Goal: Transaction & Acquisition: Purchase product/service

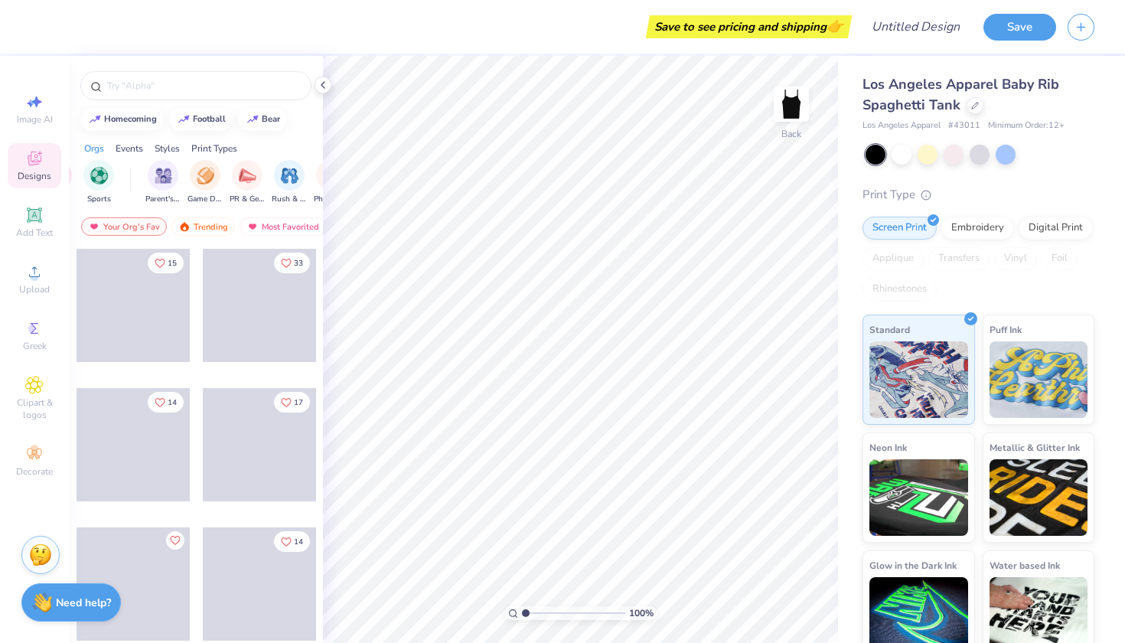
scroll to position [0, 125]
click at [204, 168] on img "filter for Game Day" at bounding box center [203, 174] width 18 height 18
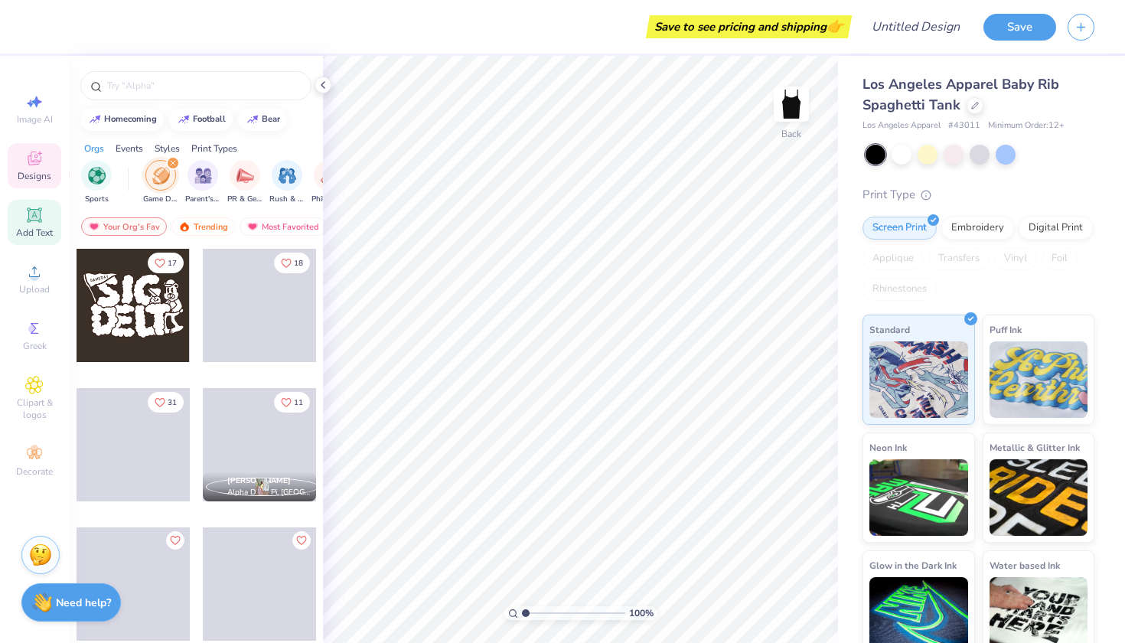
click at [41, 224] on div "Add Text" at bounding box center [35, 222] width 54 height 45
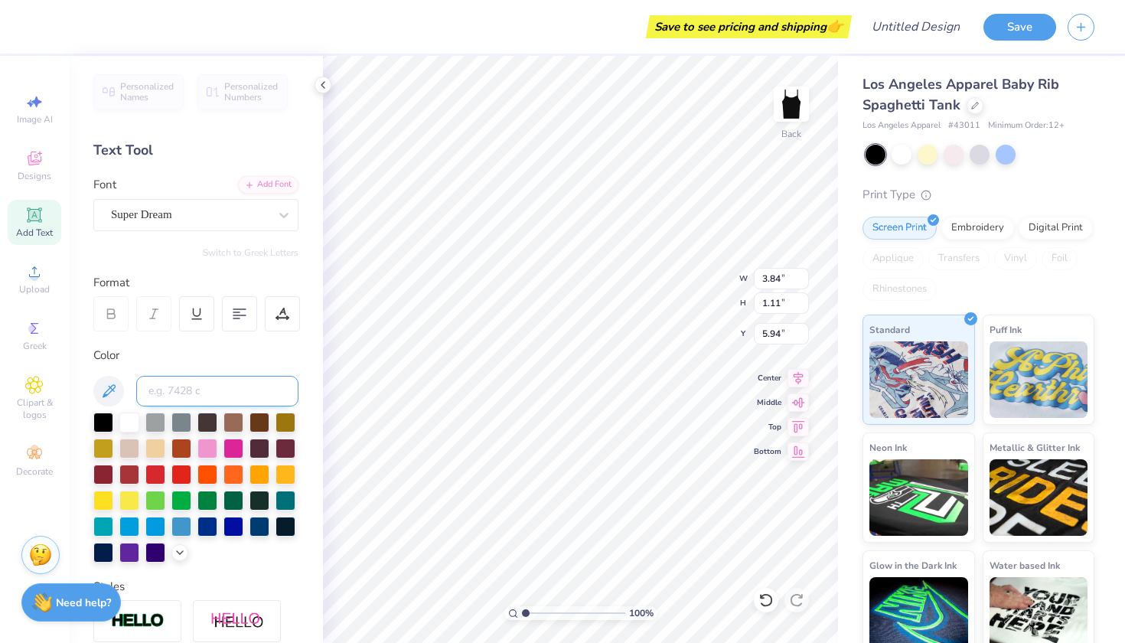
click at [178, 392] on input at bounding box center [217, 391] width 162 height 31
type textarea "I"
type input "0.47"
type input "5.95"
click at [47, 402] on span "Clipart & logos" at bounding box center [35, 408] width 54 height 24
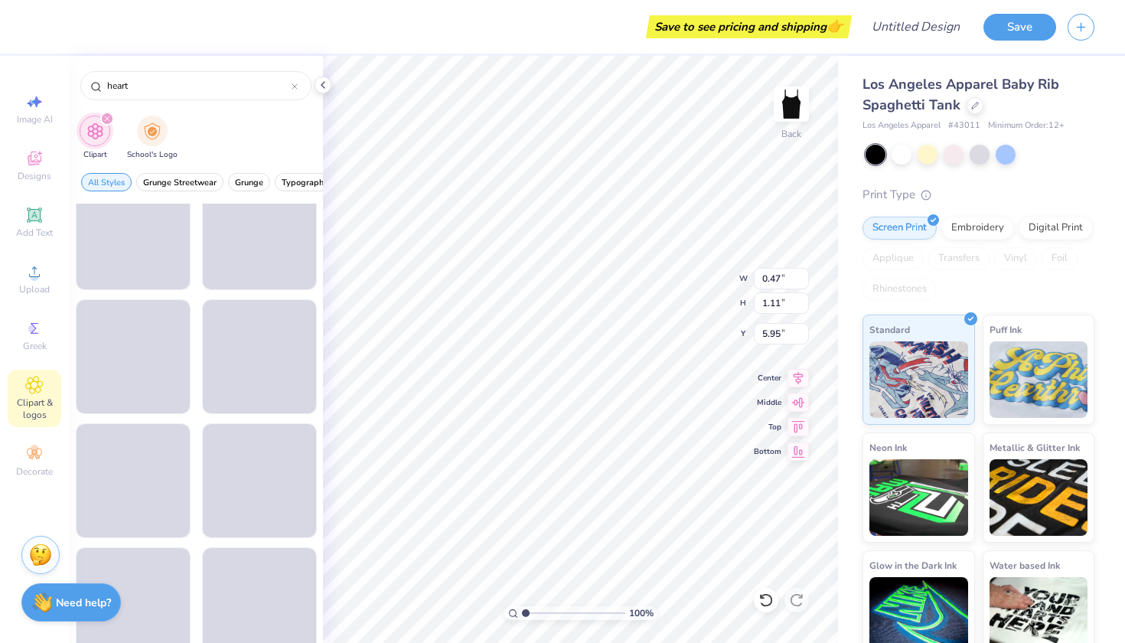
scroll to position [1778, 0]
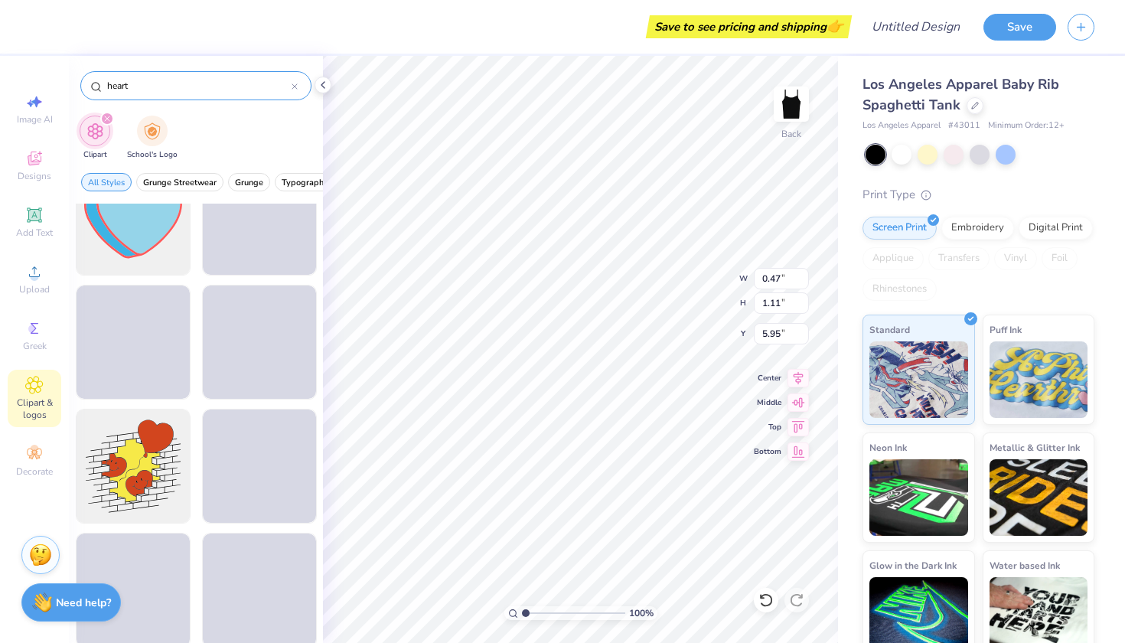
click at [170, 79] on input "heart" at bounding box center [199, 85] width 186 height 15
click at [170, 80] on input "heart" at bounding box center [199, 85] width 186 height 15
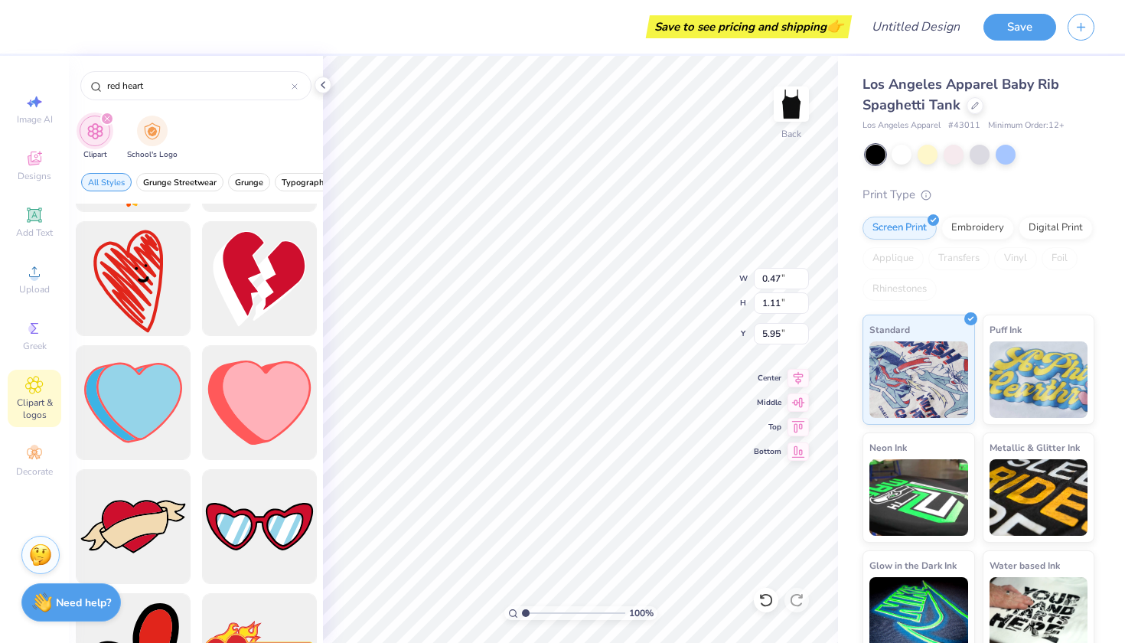
scroll to position [2717, 0]
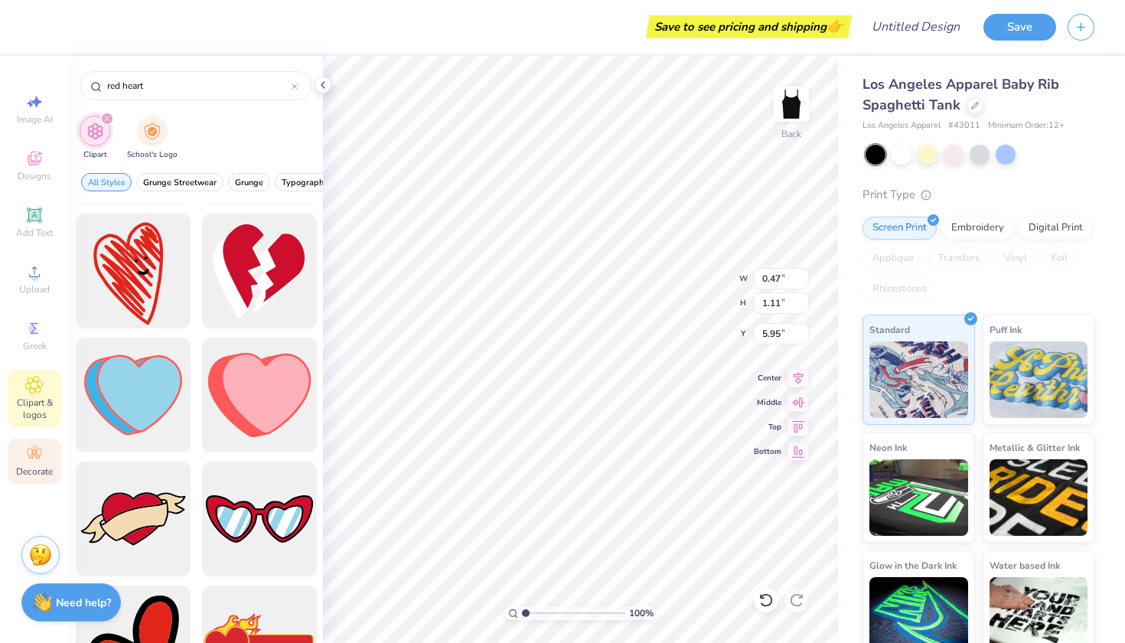
type input "red heart"
click at [46, 460] on div "Decorate" at bounding box center [35, 460] width 54 height 45
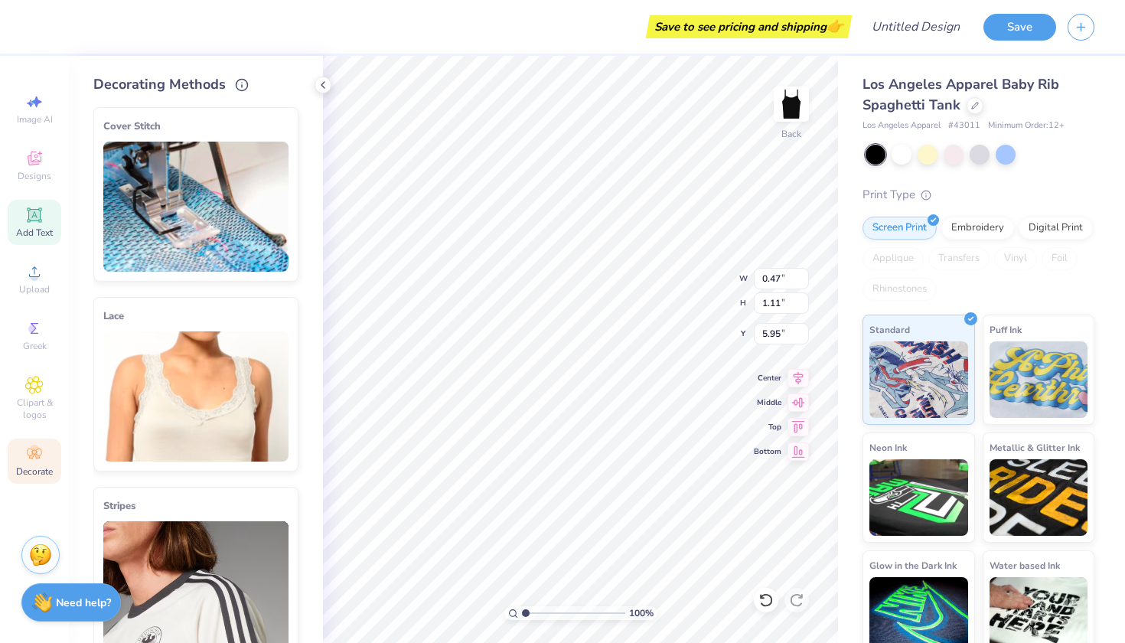
click at [31, 228] on span "Add Text" at bounding box center [34, 232] width 37 height 12
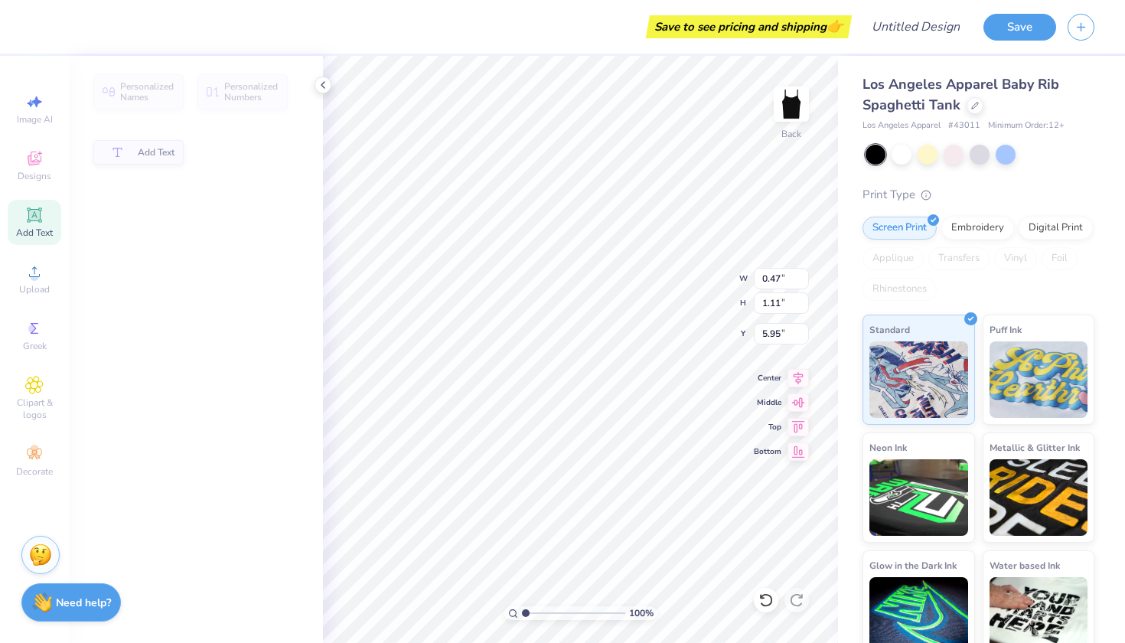
type input "3.84"
type input "5.94"
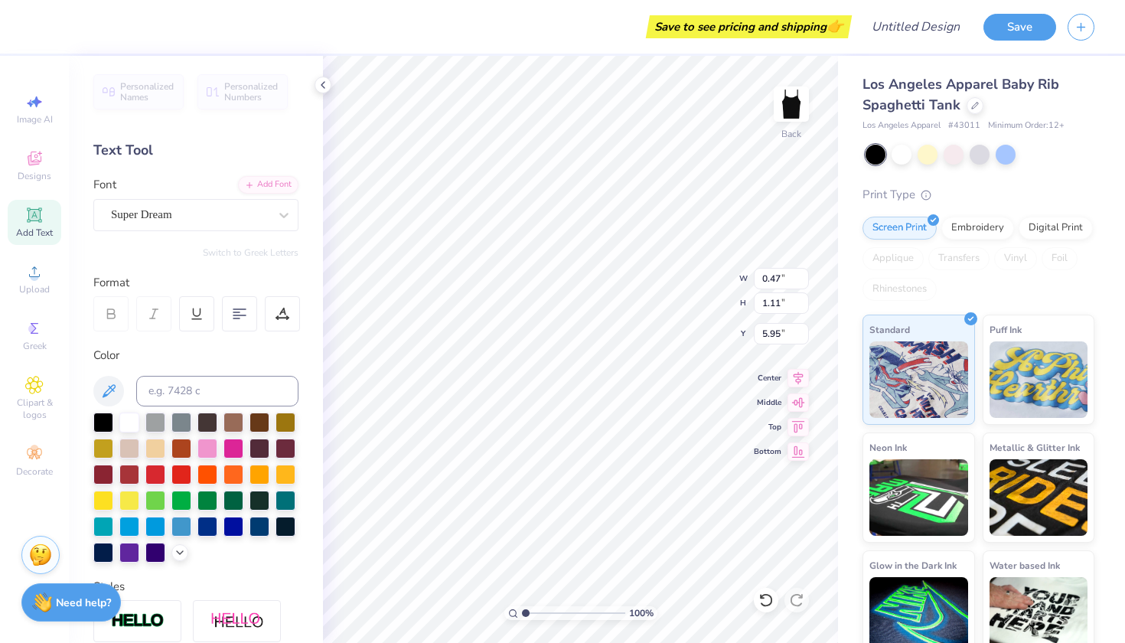
type input "4.01"
type textarea "I <3 [PERSON_NAME]"
click at [208, 199] on div "Super Dream" at bounding box center [195, 215] width 205 height 32
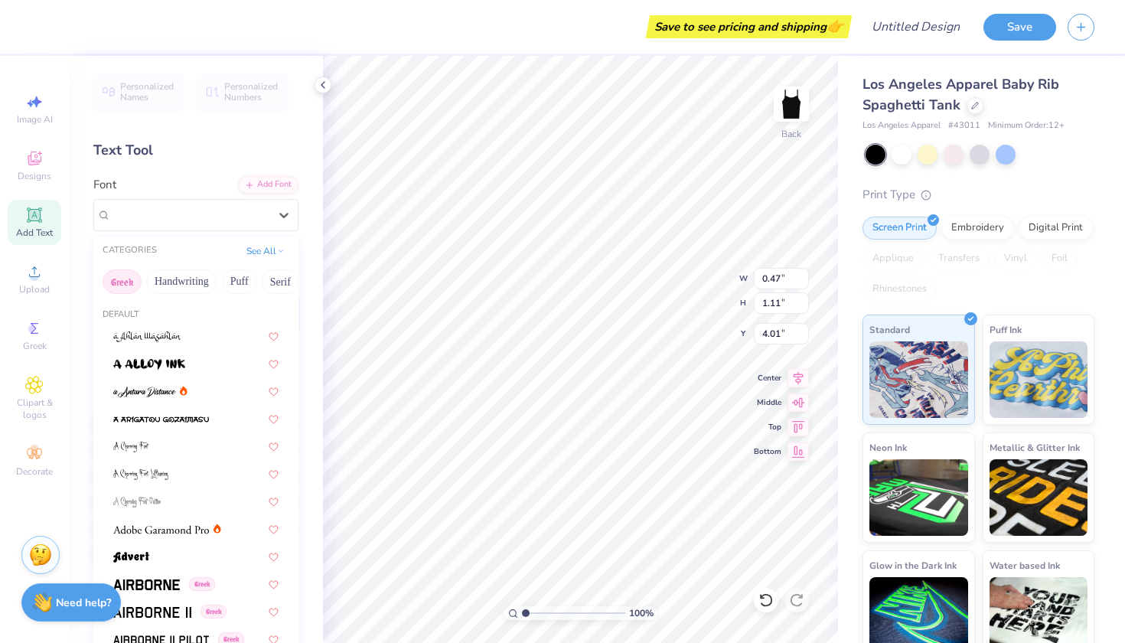
click at [134, 282] on button "Greek" at bounding box center [122, 281] width 39 height 24
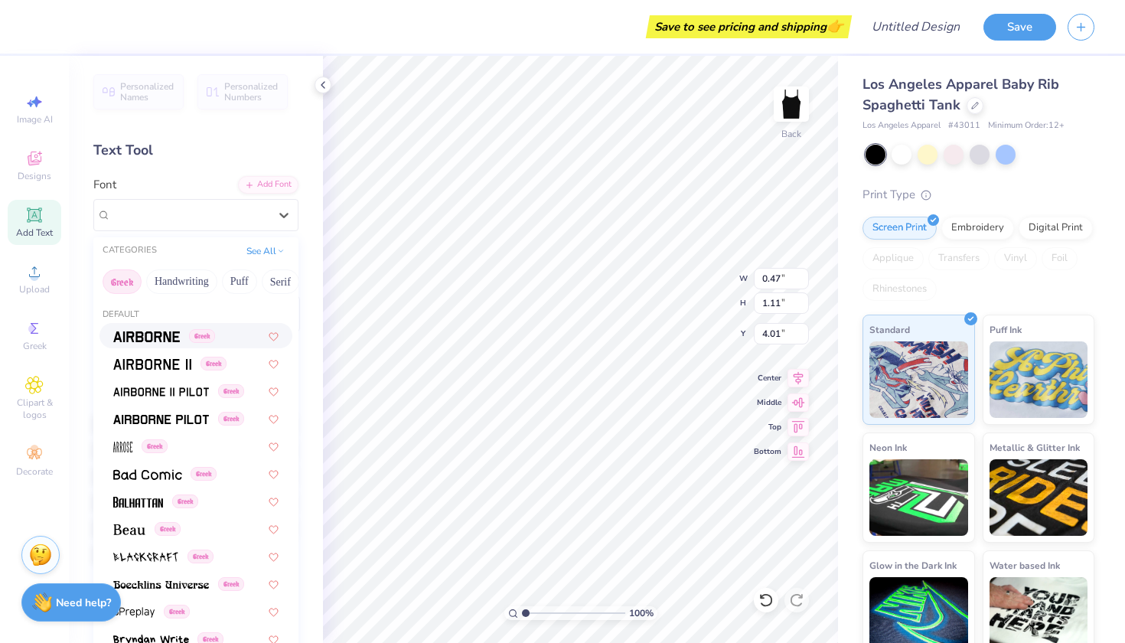
click at [146, 342] on img at bounding box center [146, 336] width 67 height 11
click at [149, 212] on span "Airborne" at bounding box center [131, 215] width 41 height 18
click at [171, 452] on div "Greek" at bounding box center [195, 446] width 165 height 16
click at [205, 215] on div "Arrose Greek" at bounding box center [189, 215] width 161 height 24
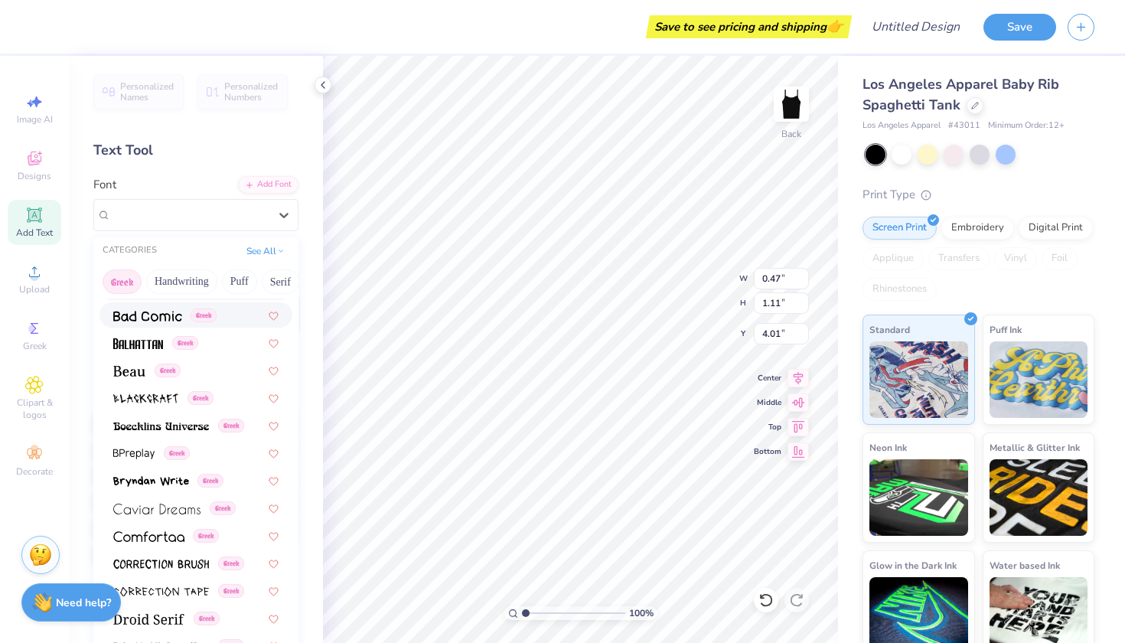
scroll to position [162, 0]
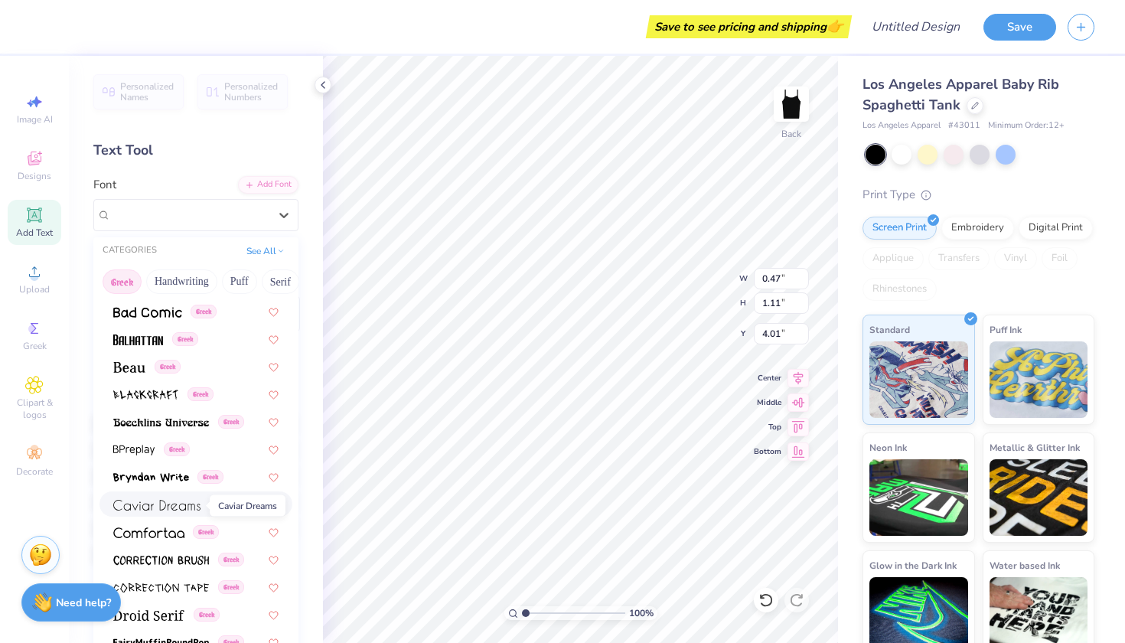
click at [176, 510] on img at bounding box center [156, 505] width 87 height 11
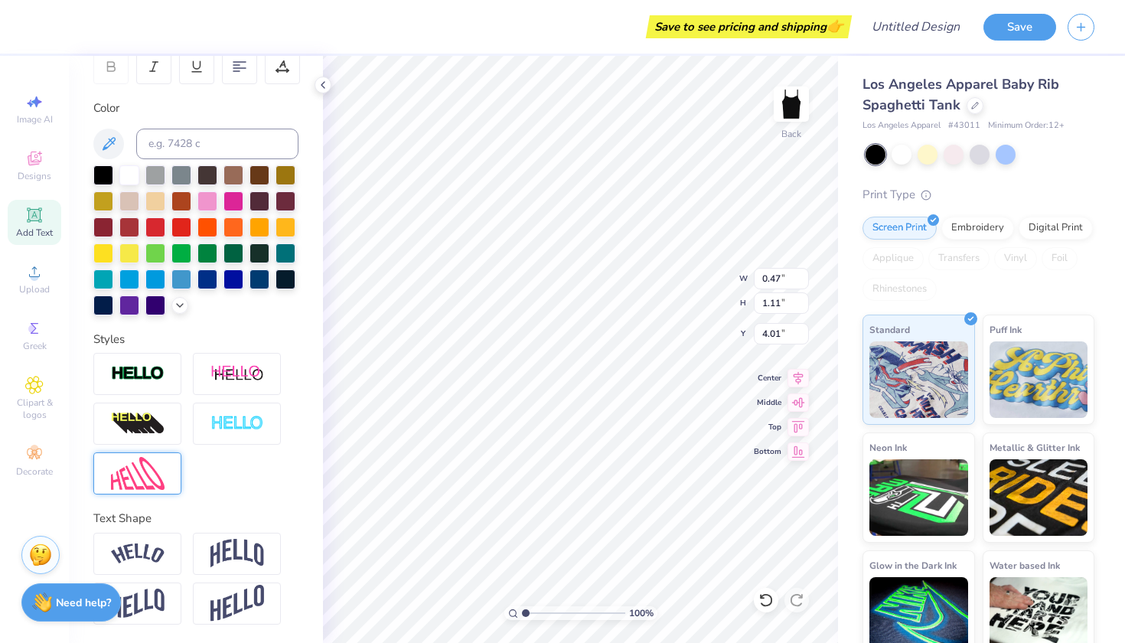
scroll to position [247, 0]
click at [152, 370] on img at bounding box center [138, 374] width 54 height 18
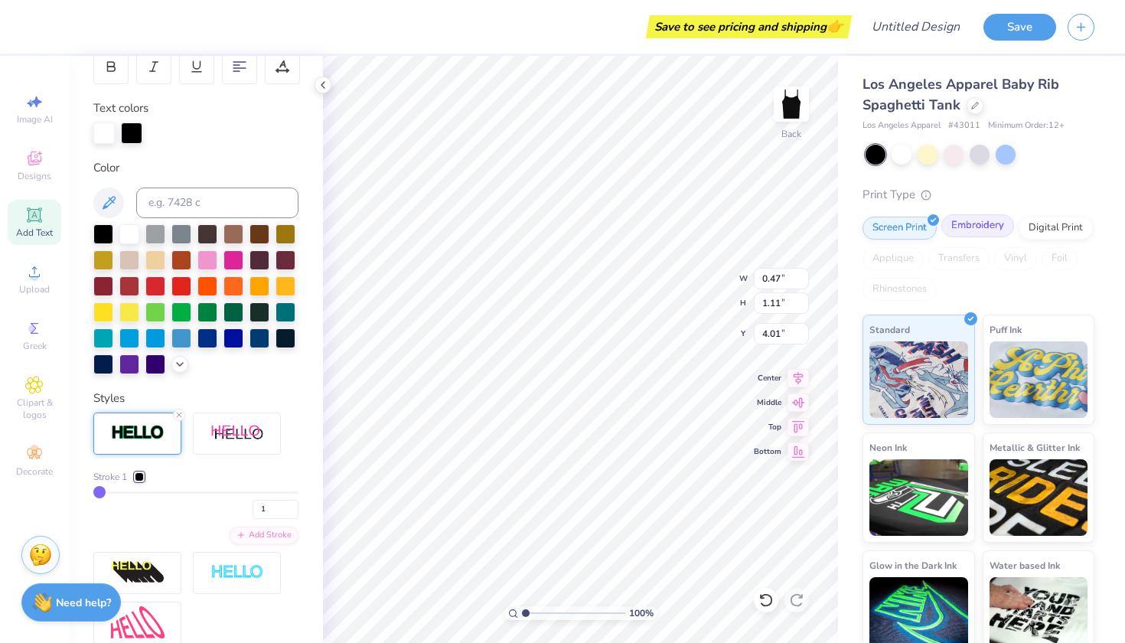
click at [970, 223] on div "Embroidery" at bounding box center [977, 225] width 73 height 23
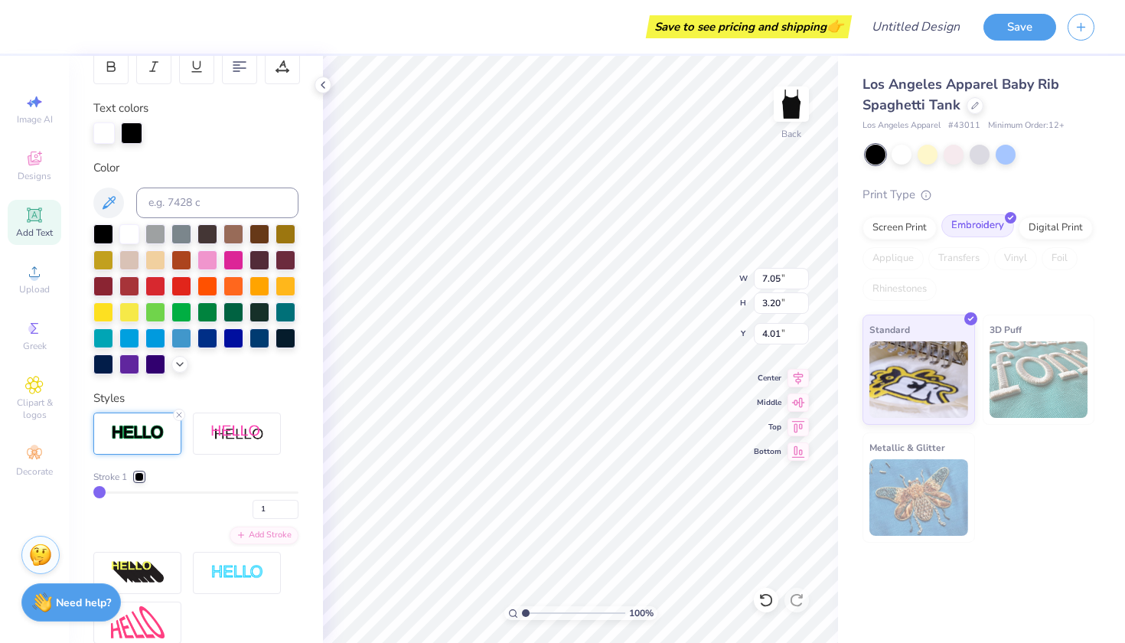
type input "7.05"
type input "3.20"
type input "2.97"
click at [46, 275] on div "Upload" at bounding box center [35, 278] width 54 height 45
click at [32, 474] on span "Decorate" at bounding box center [34, 471] width 37 height 12
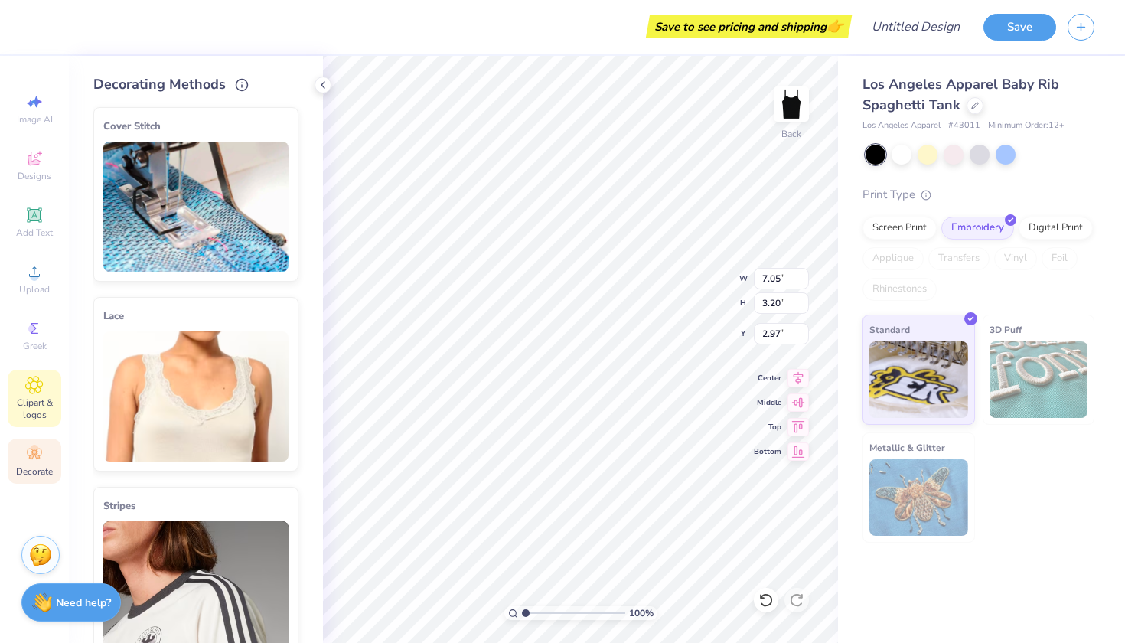
click at [40, 421] on div "Clipart & logos" at bounding box center [35, 398] width 54 height 57
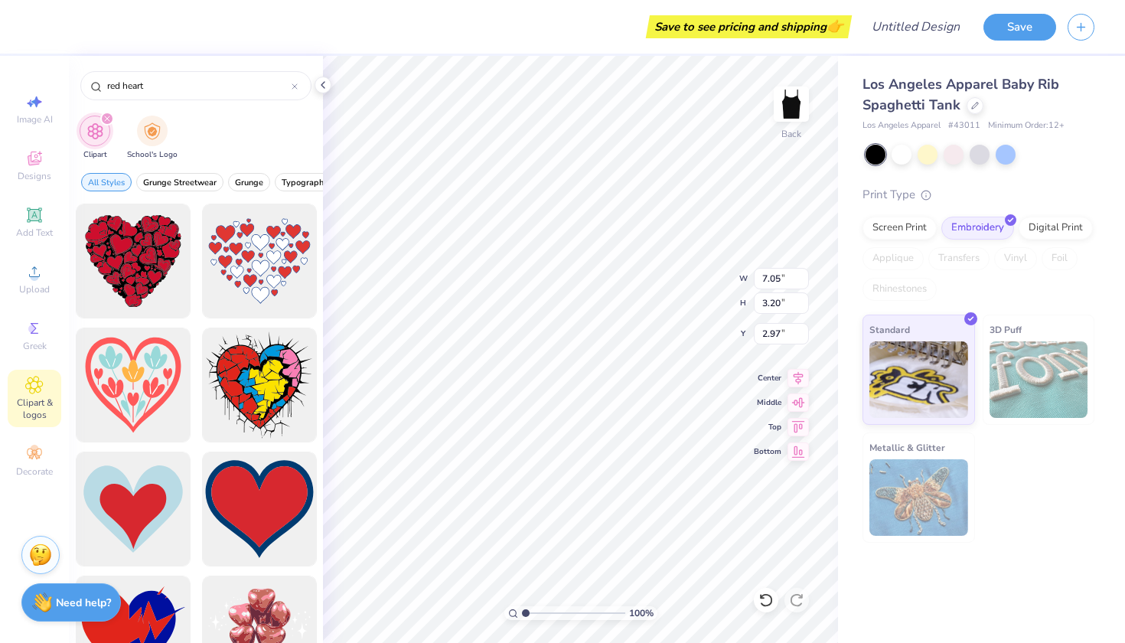
scroll to position [0, 0]
click at [151, 129] on img "filter for School's Logo" at bounding box center [152, 130] width 17 height 18
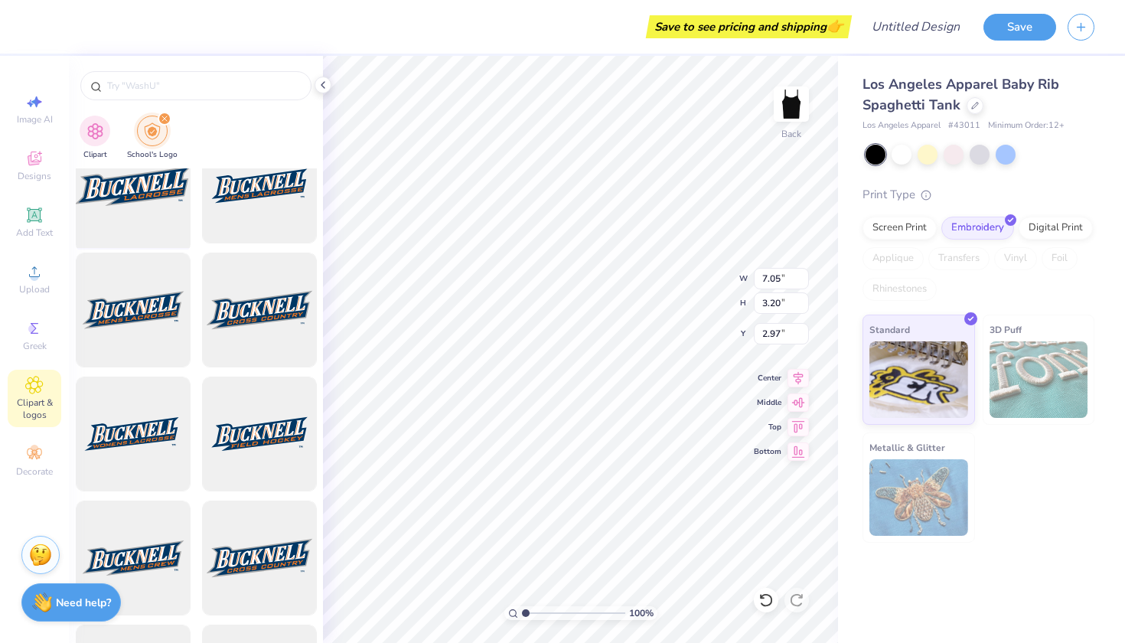
scroll to position [171, 0]
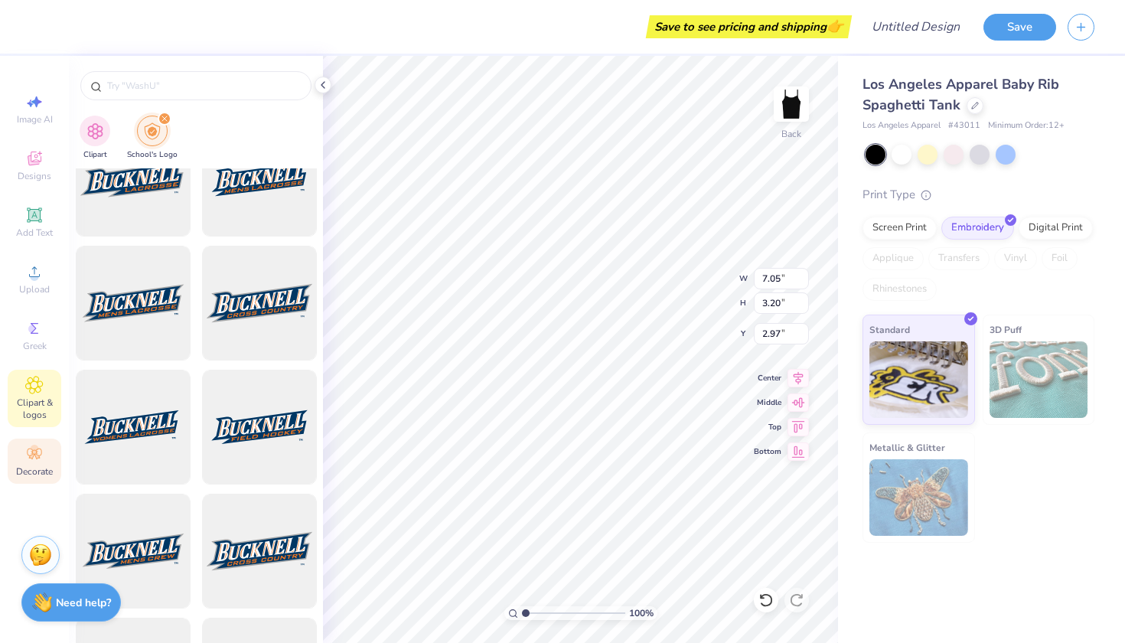
click at [43, 449] on icon at bounding box center [34, 454] width 18 height 18
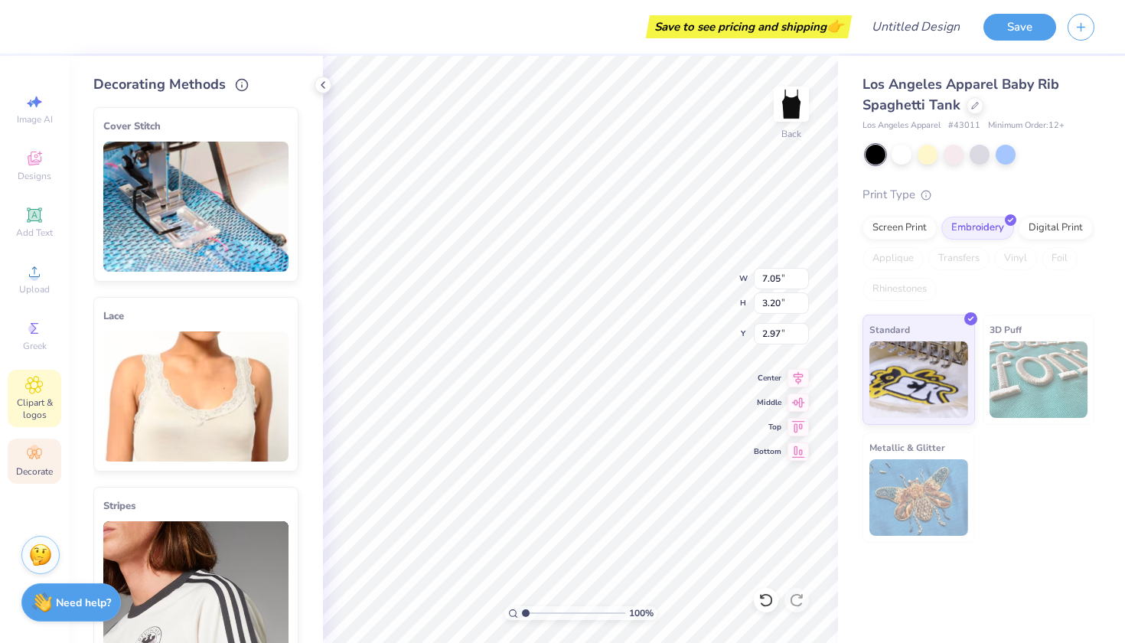
click at [53, 391] on div "Clipart & logos" at bounding box center [35, 398] width 54 height 57
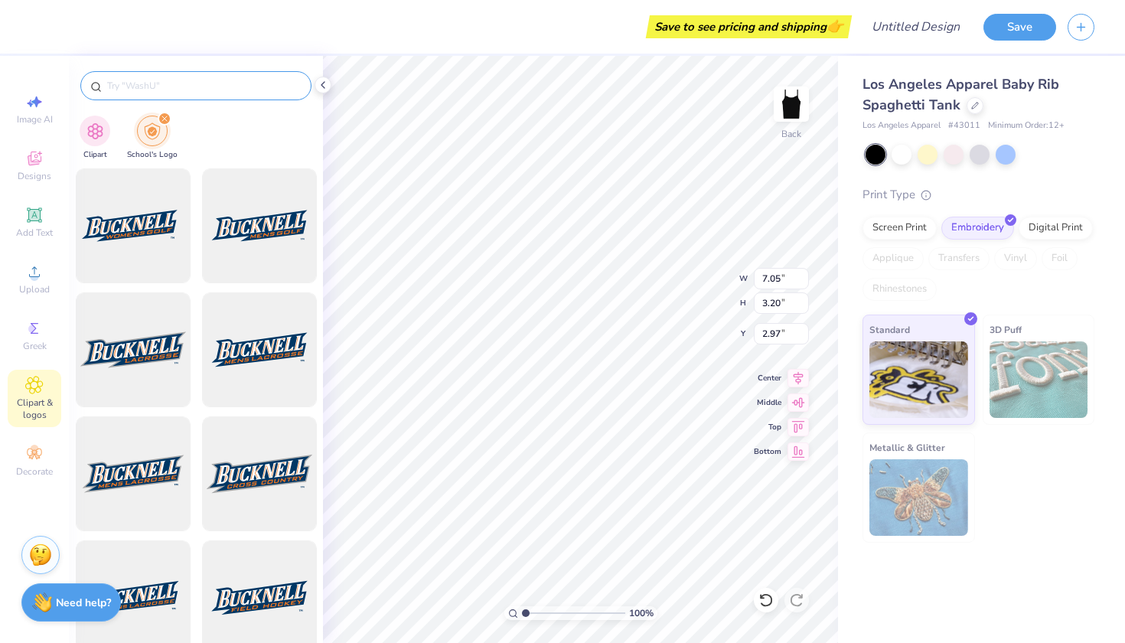
click at [204, 83] on input "text" at bounding box center [204, 85] width 196 height 15
click at [27, 164] on icon at bounding box center [34, 158] width 18 height 18
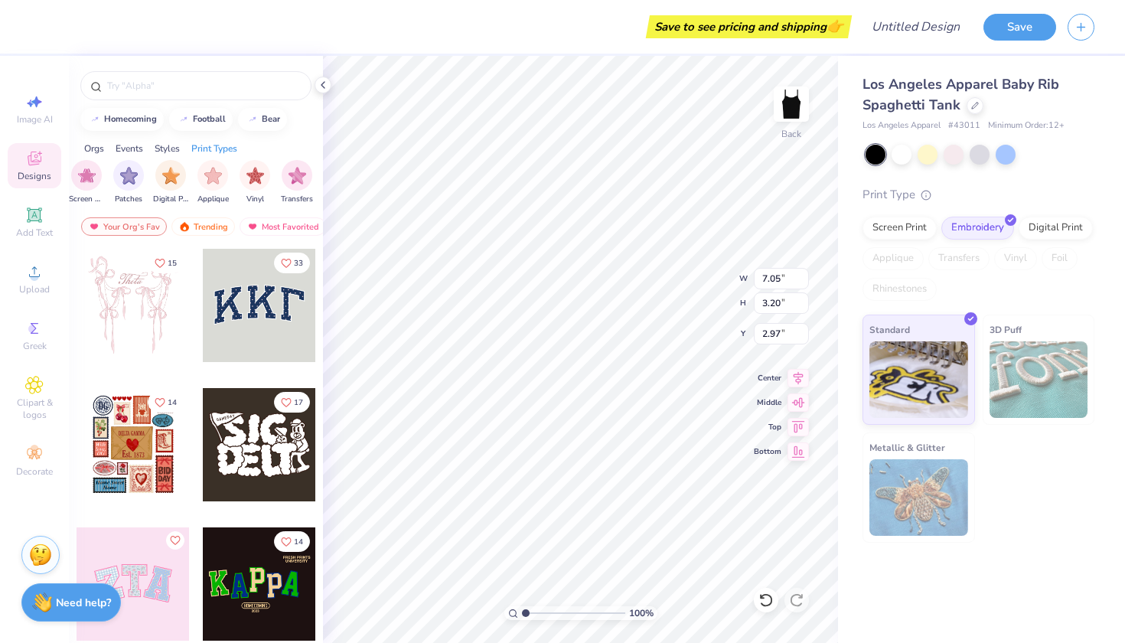
scroll to position [0, 1296]
click at [36, 236] on span "Add Text" at bounding box center [34, 232] width 37 height 12
type input "3.84"
type input "1.11"
type input "5.94"
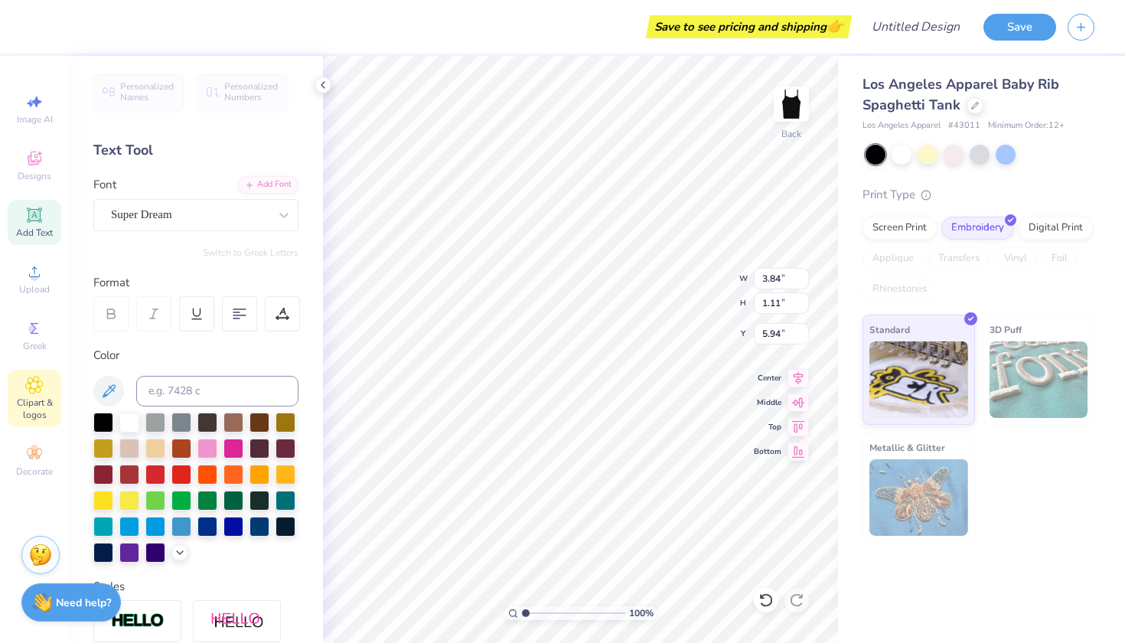
click at [43, 413] on span "Clipart & logos" at bounding box center [35, 408] width 54 height 24
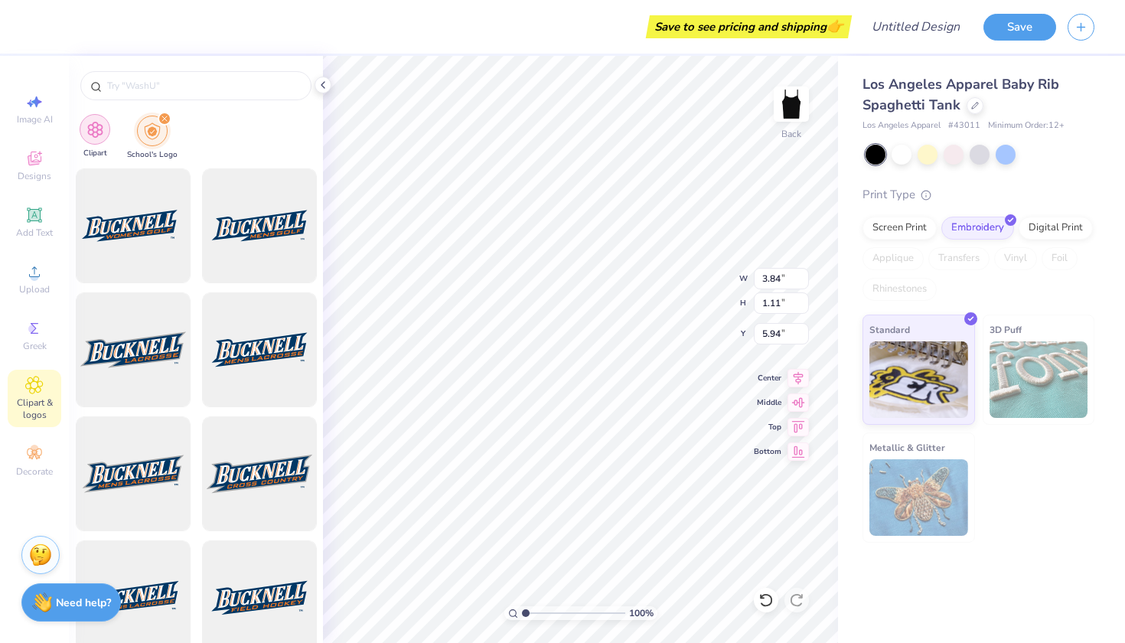
click at [98, 130] on img "filter for Clipart" at bounding box center [95, 130] width 18 height 18
type input "red heart"
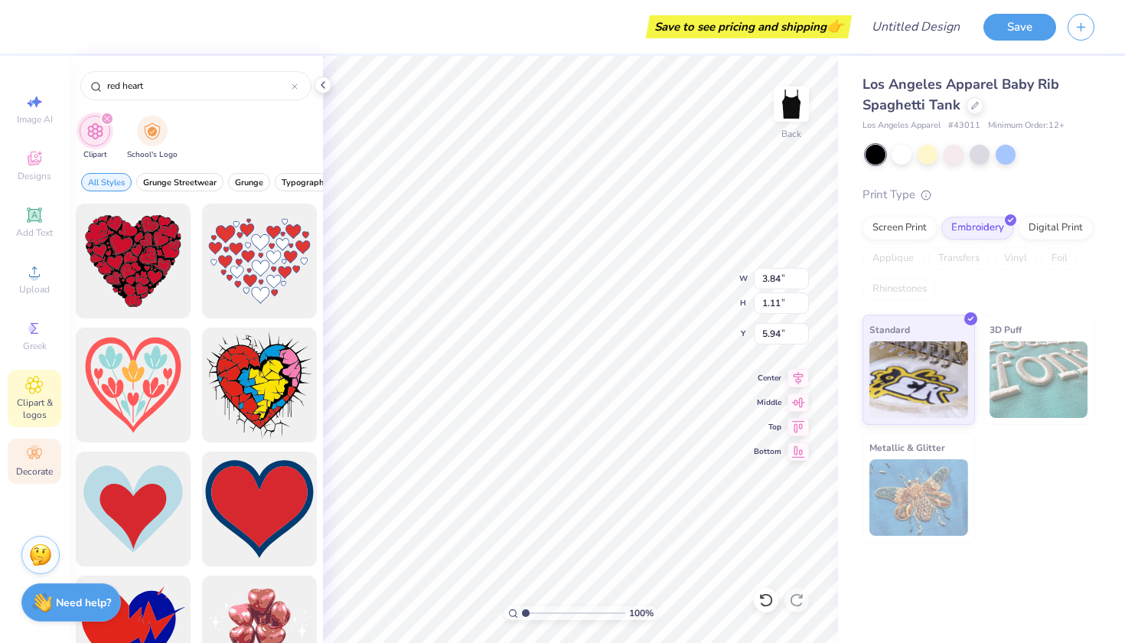
click at [41, 463] on div "Decorate" at bounding box center [35, 460] width 54 height 45
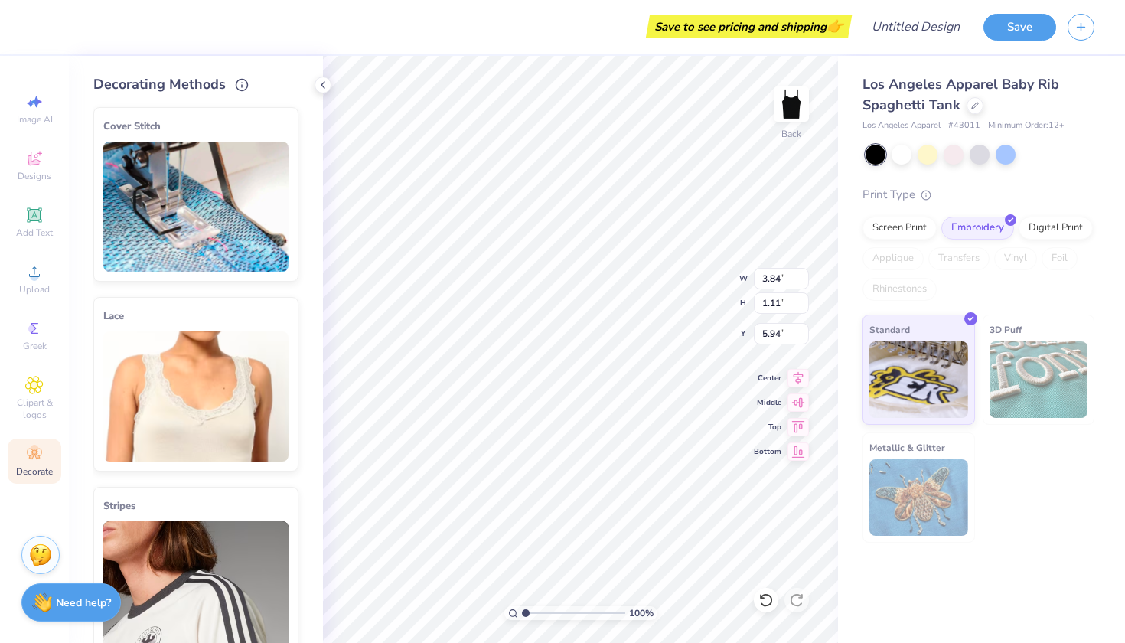
click at [150, 427] on img at bounding box center [195, 396] width 185 height 130
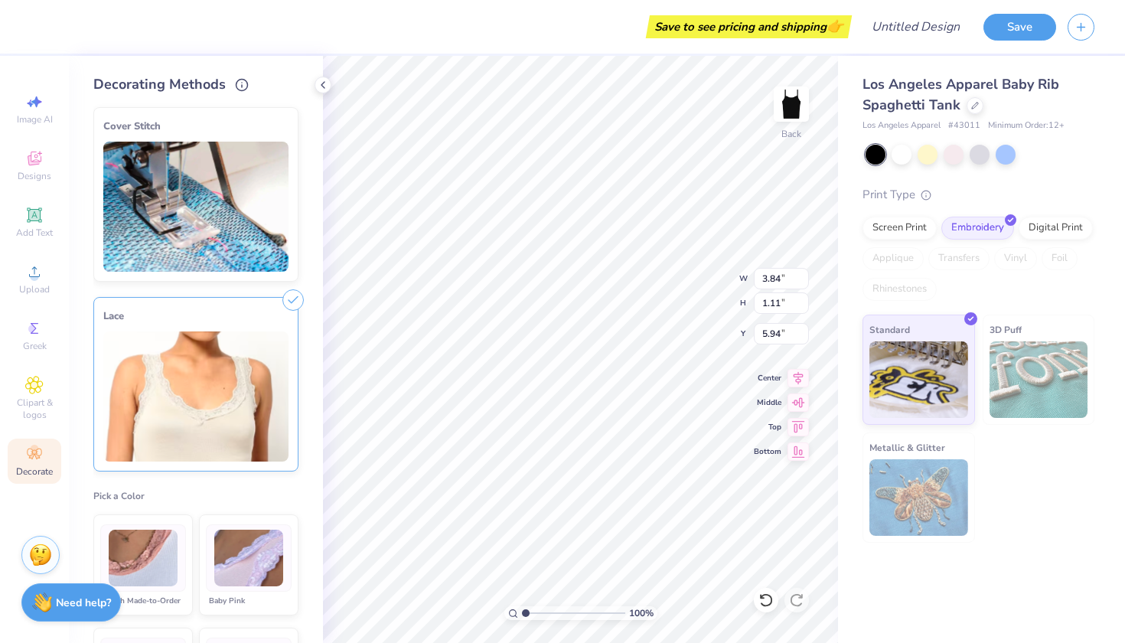
click at [295, 298] on line at bounding box center [293, 300] width 7 height 7
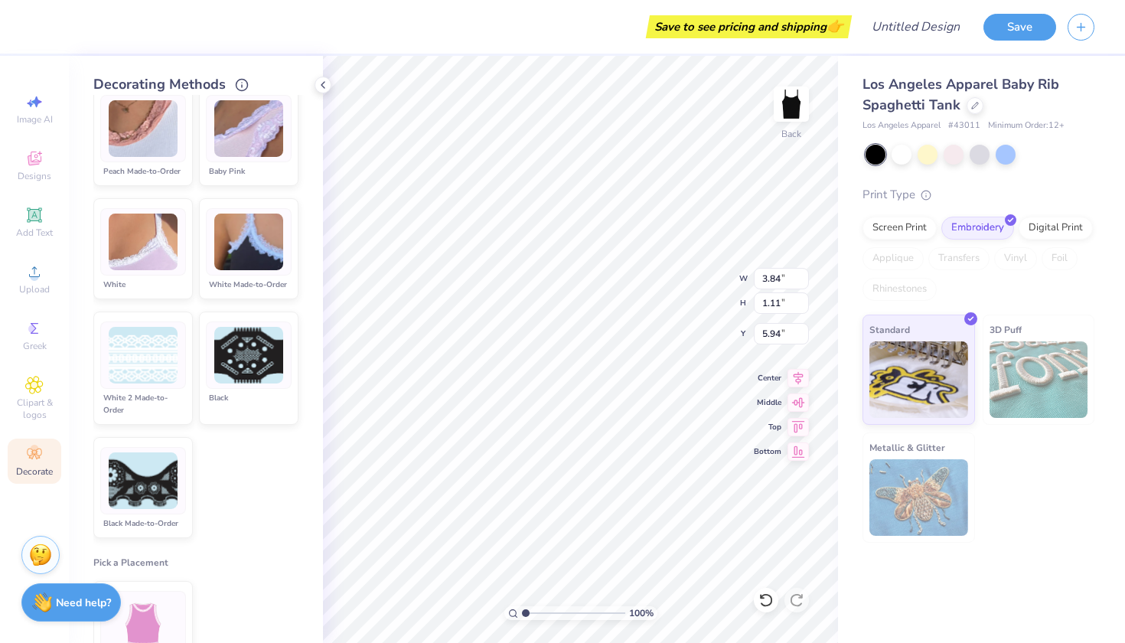
scroll to position [430, 0]
type input "10.33"
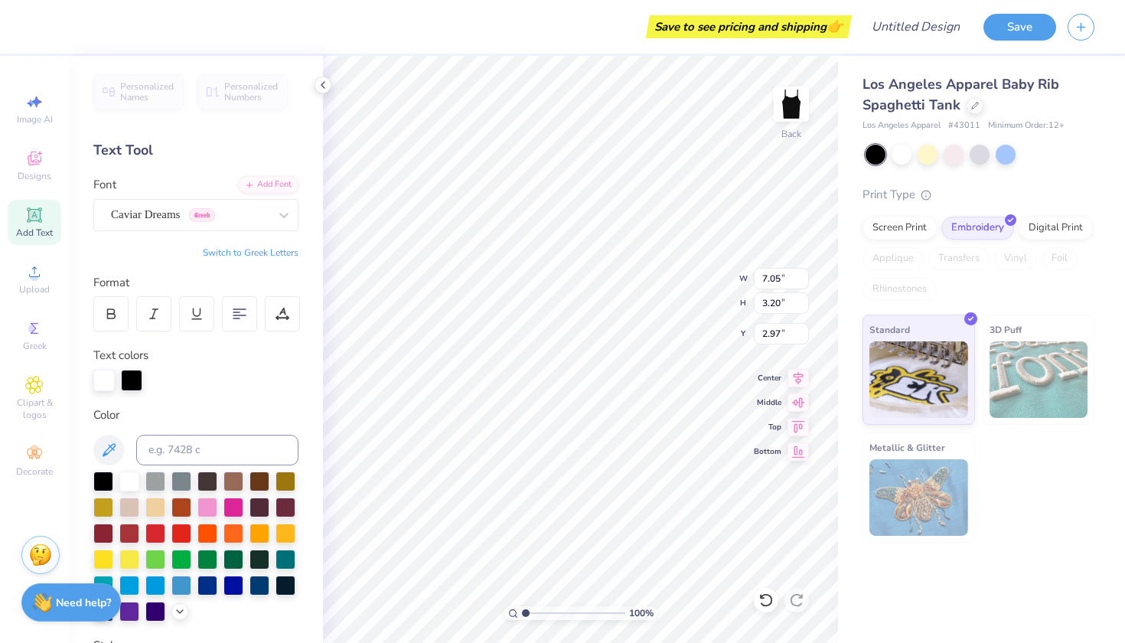
scroll to position [0, 1]
click at [246, 323] on div at bounding box center [239, 313] width 35 height 35
click at [121, 309] on div at bounding box center [110, 313] width 35 height 35
type textarea "I <3 [PERSON_NAME]"
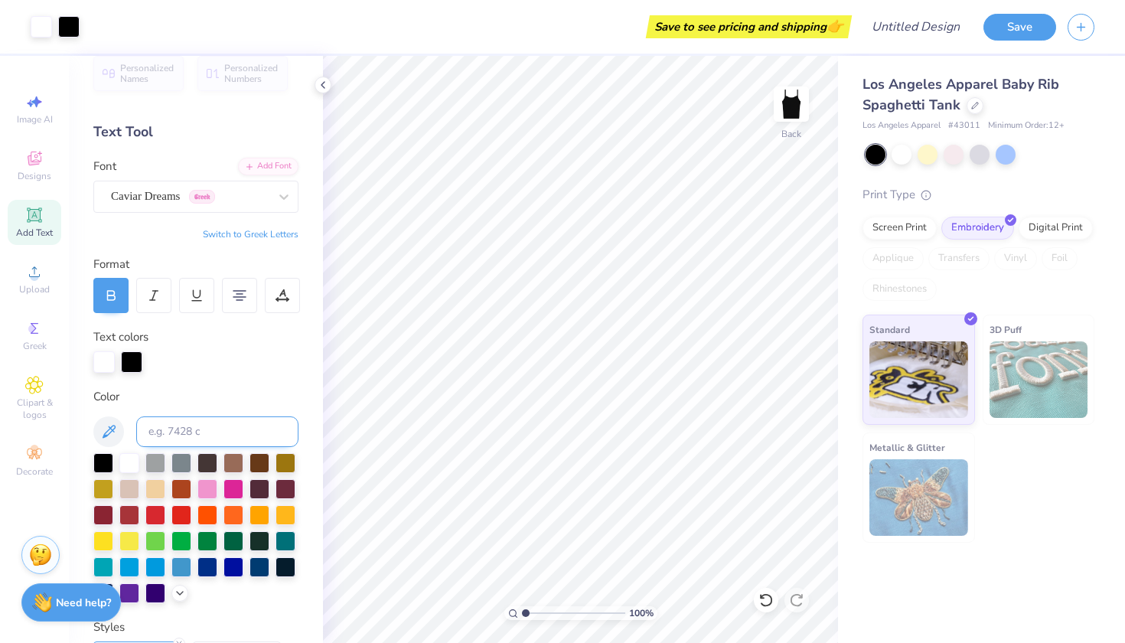
scroll to position [44, 0]
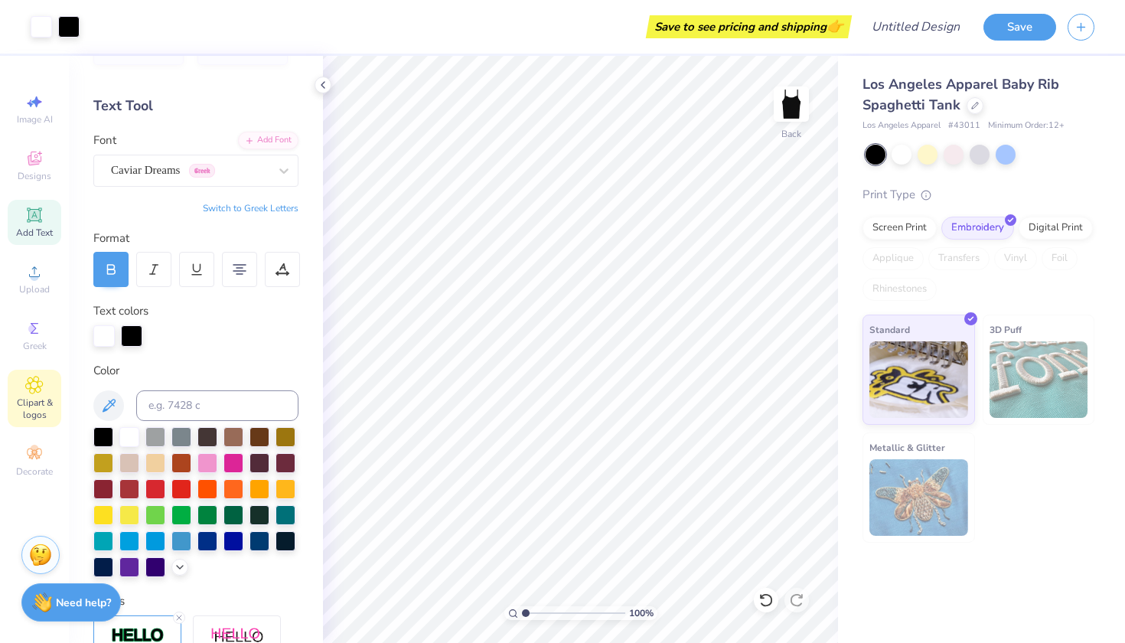
click at [18, 405] on span "Clipart & logos" at bounding box center [35, 408] width 54 height 24
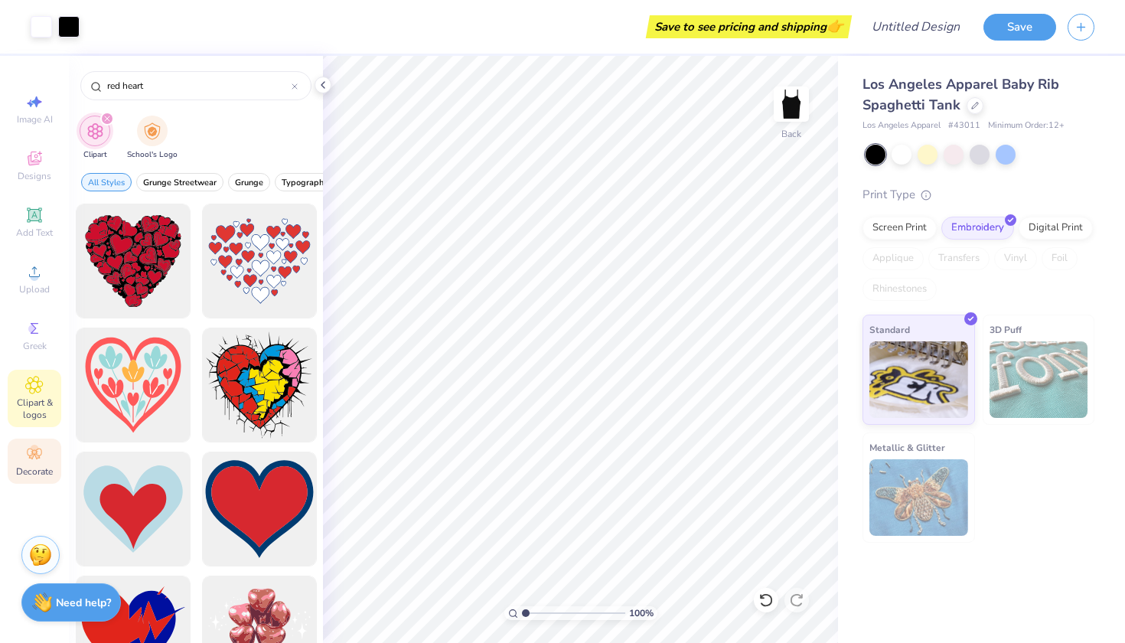
click at [31, 458] on icon at bounding box center [31, 456] width 5 height 5
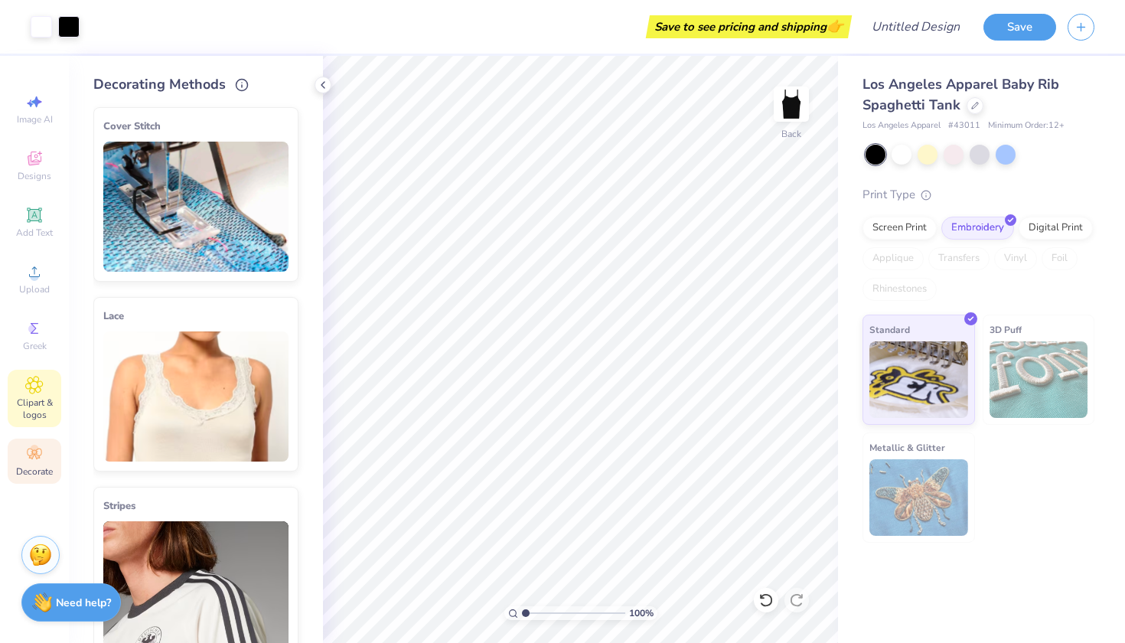
click at [41, 383] on icon at bounding box center [34, 385] width 18 height 18
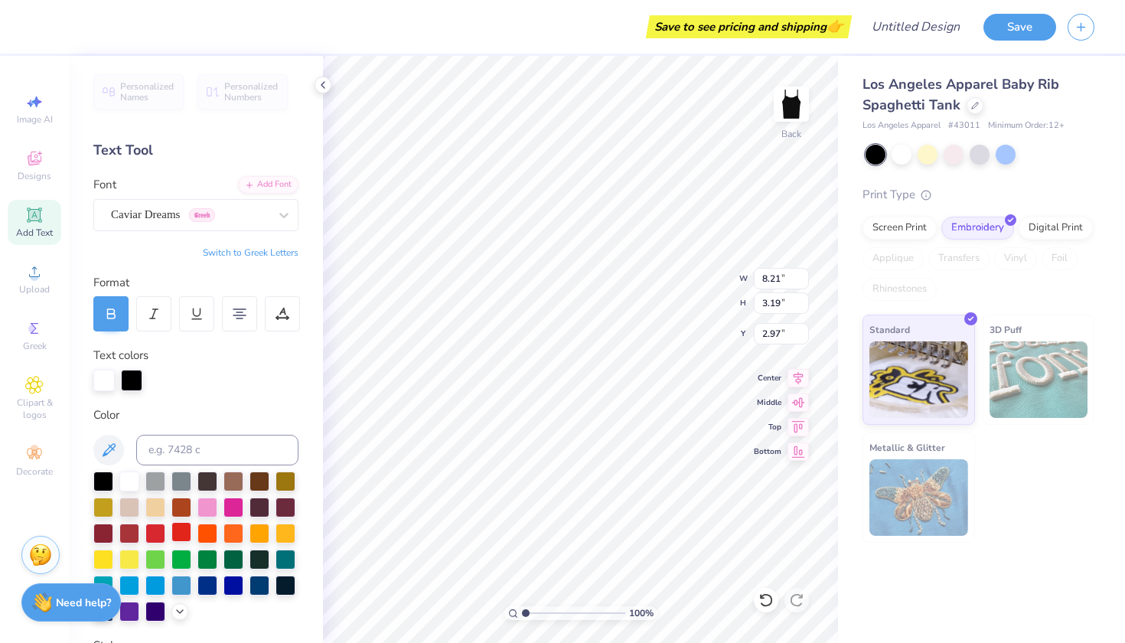
click at [178, 532] on div at bounding box center [181, 532] width 20 height 20
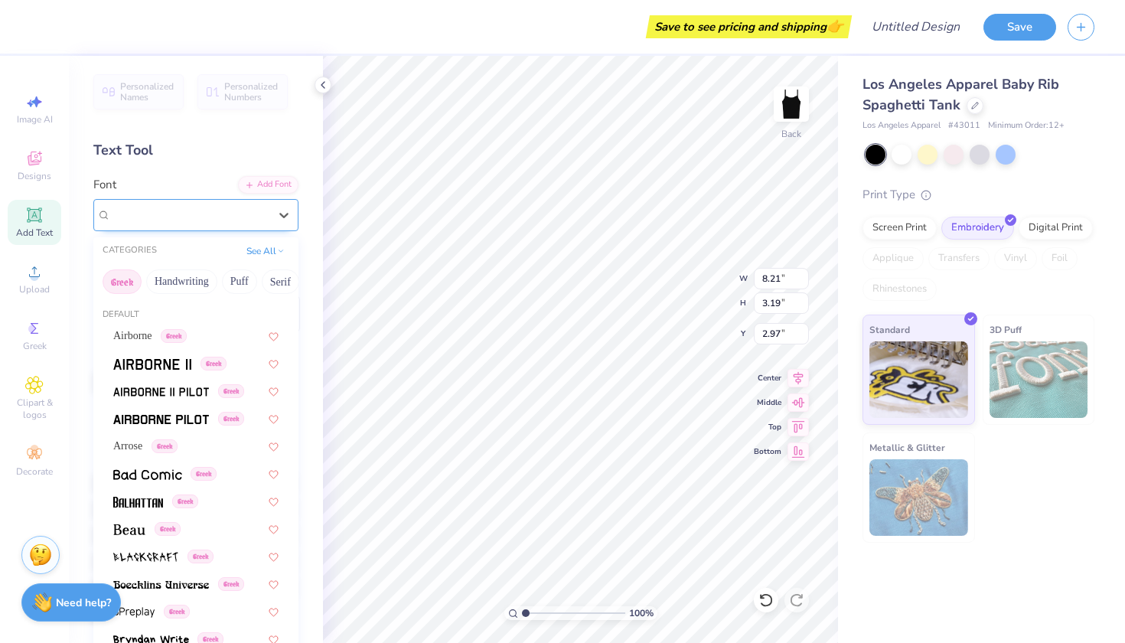
click at [268, 224] on div at bounding box center [190, 214] width 158 height 21
click at [185, 287] on button "Handwriting" at bounding box center [181, 281] width 71 height 24
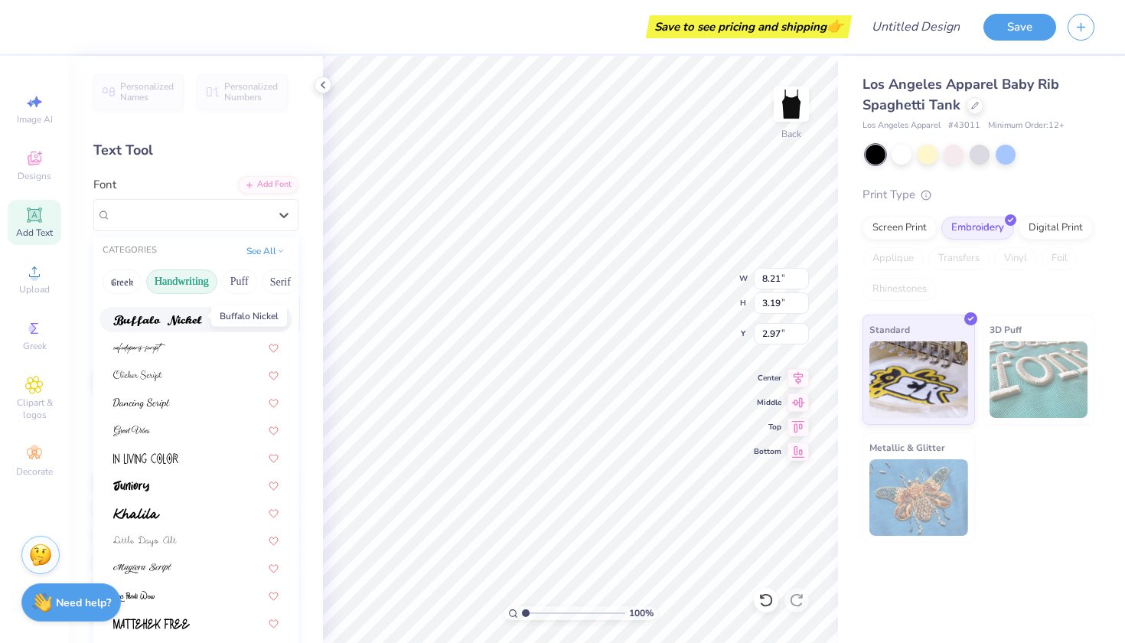
scroll to position [135, 0]
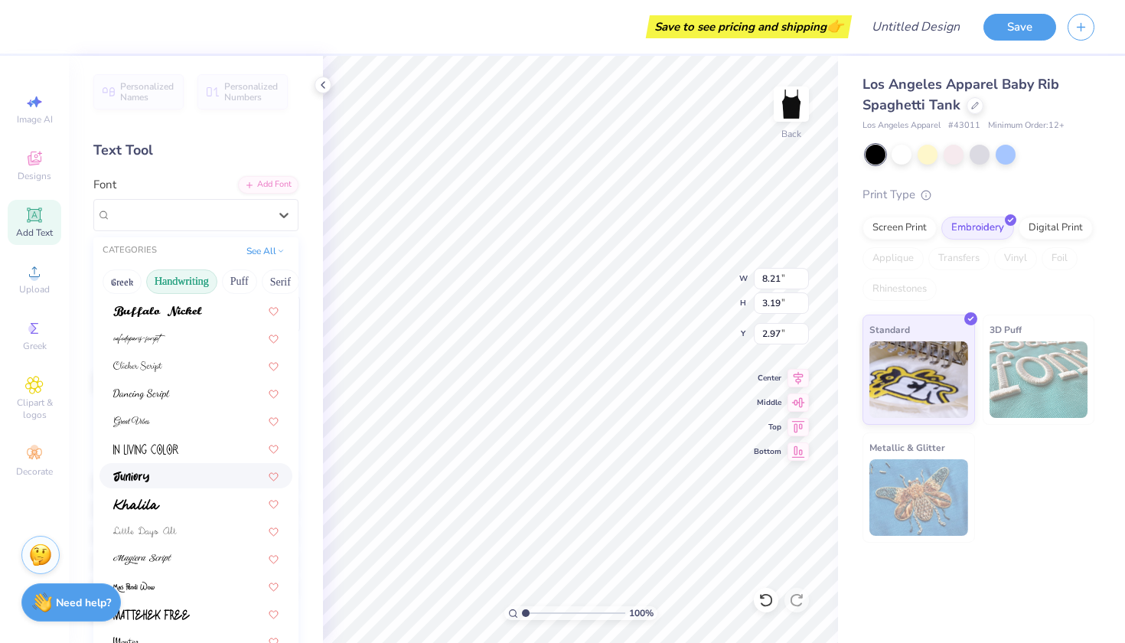
click at [157, 480] on div at bounding box center [195, 476] width 165 height 16
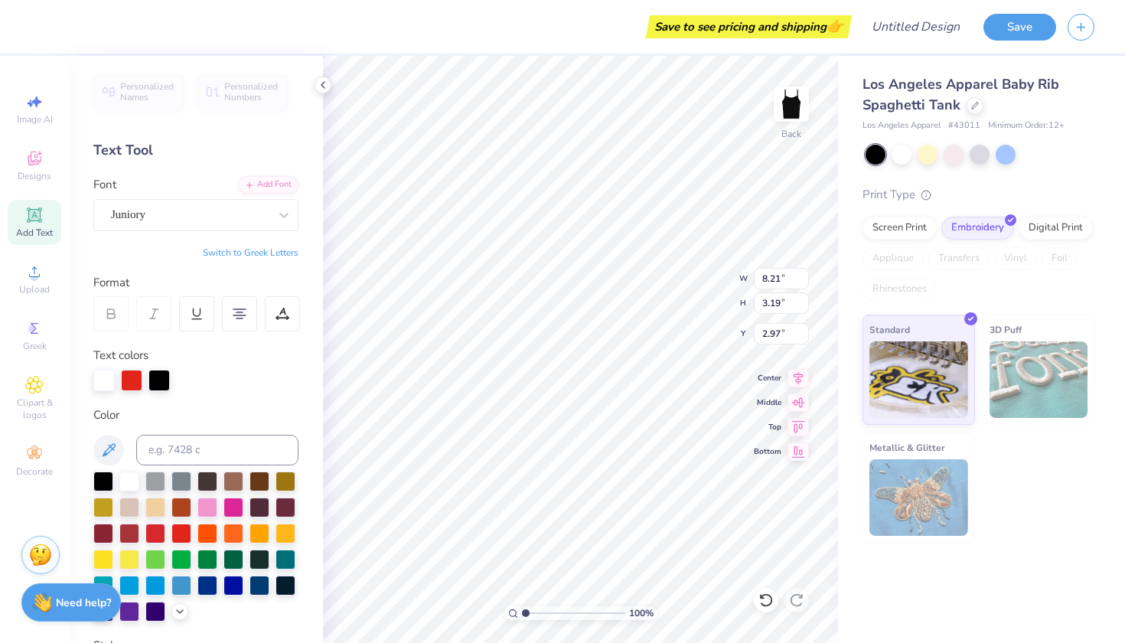
scroll to position [1, 1]
click at [271, 247] on button "Switch to Greek Letters" at bounding box center [251, 252] width 96 height 12
click at [262, 217] on div "Juniory" at bounding box center [189, 215] width 161 height 24
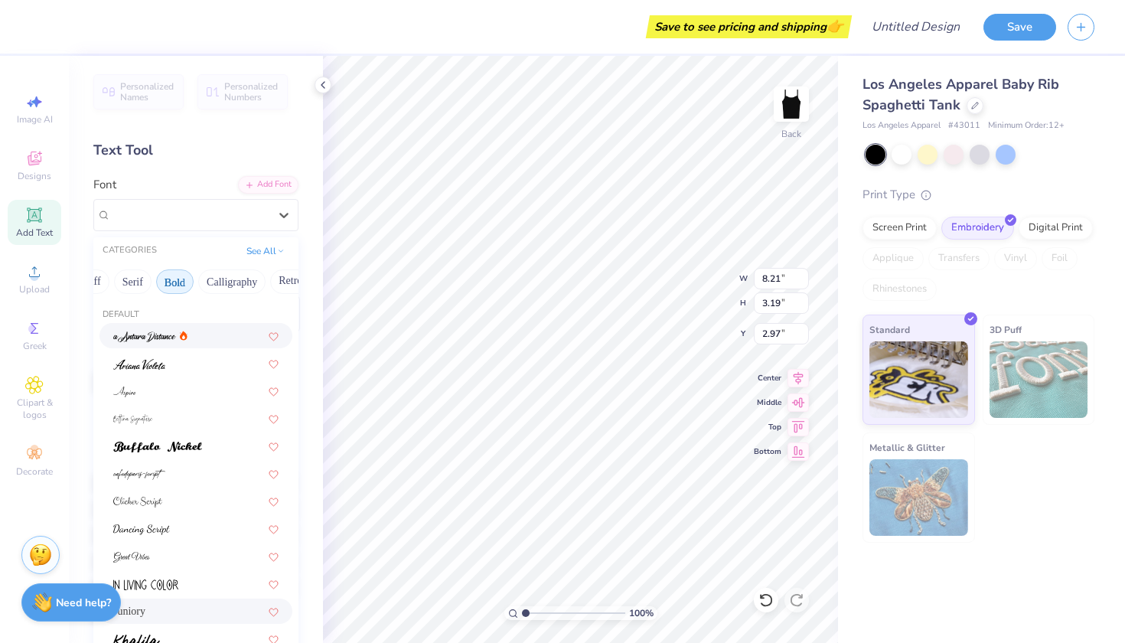
scroll to position [0, 157]
click at [231, 292] on button "Calligraphy" at bounding box center [222, 281] width 67 height 24
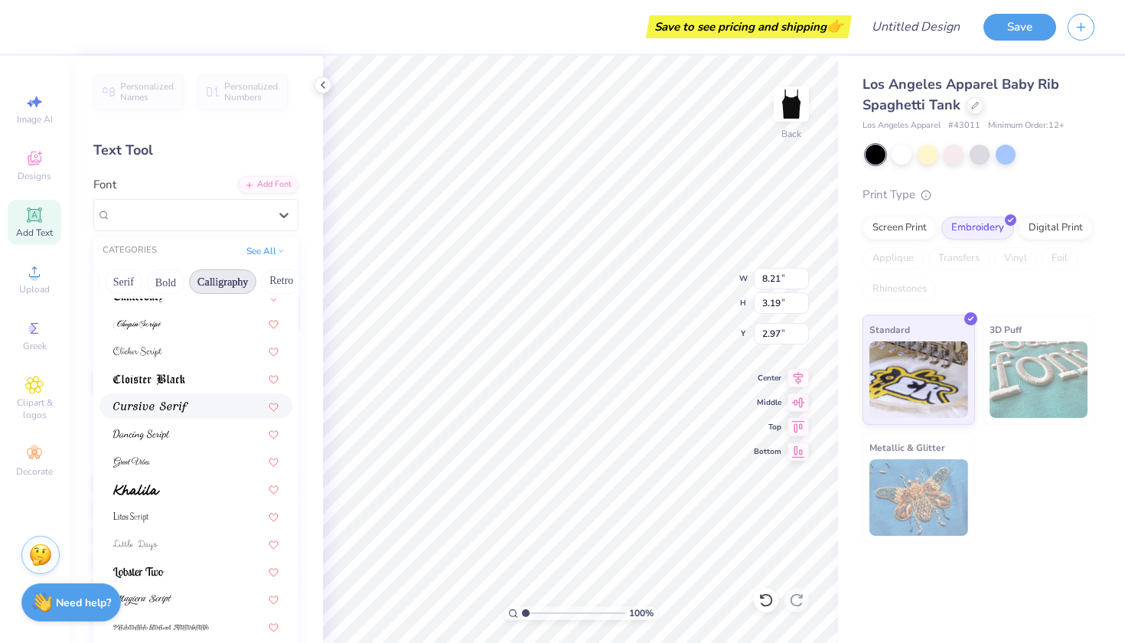
scroll to position [261, 0]
click at [181, 409] on img at bounding box center [150, 406] width 75 height 11
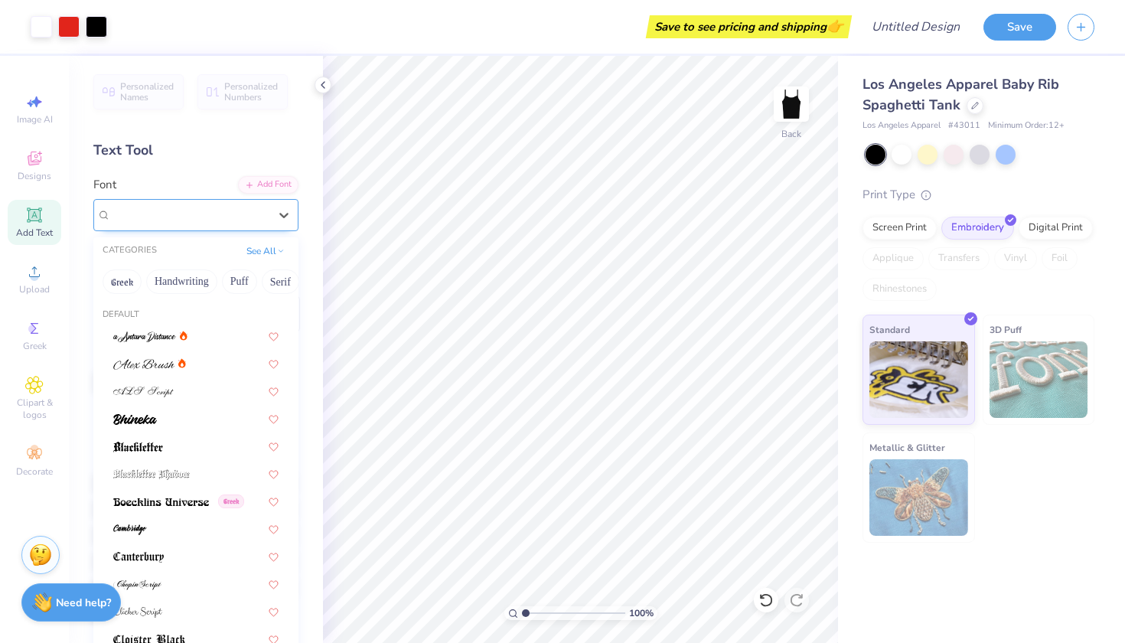
click at [213, 221] on div "Cursive Serif" at bounding box center [189, 215] width 161 height 24
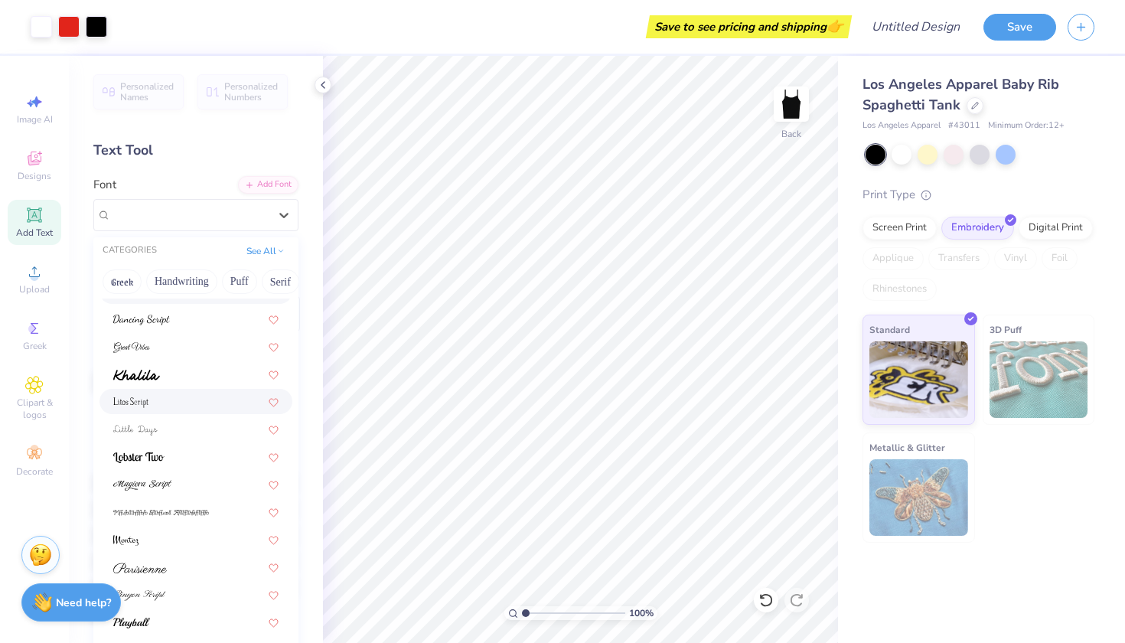
scroll to position [374, 0]
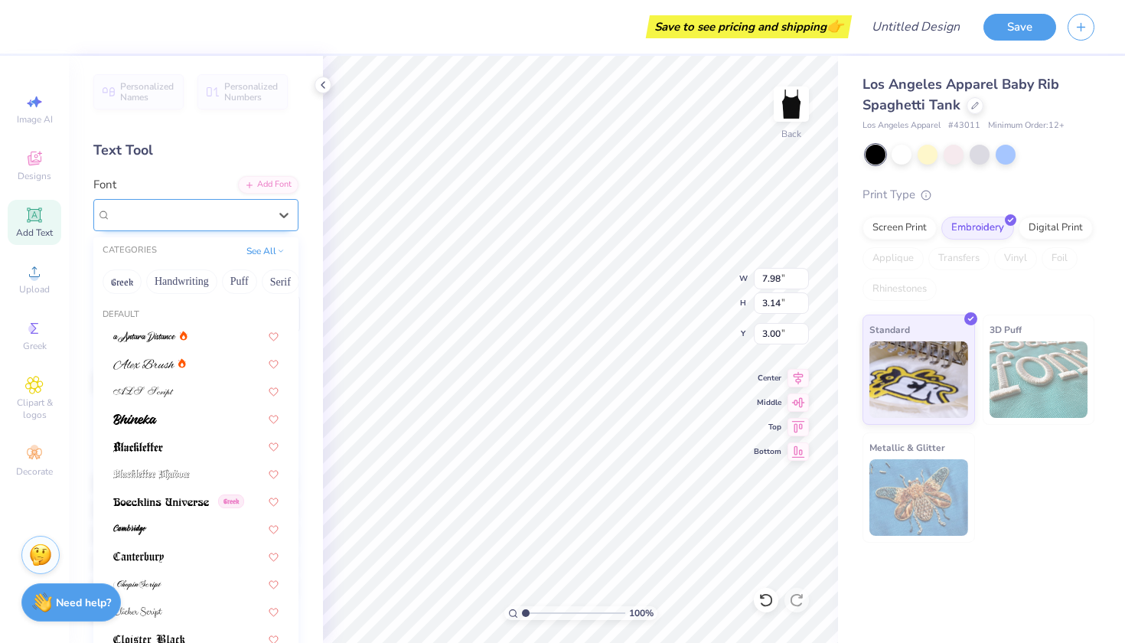
click at [222, 226] on div "Cursive Serif" at bounding box center [189, 215] width 161 height 24
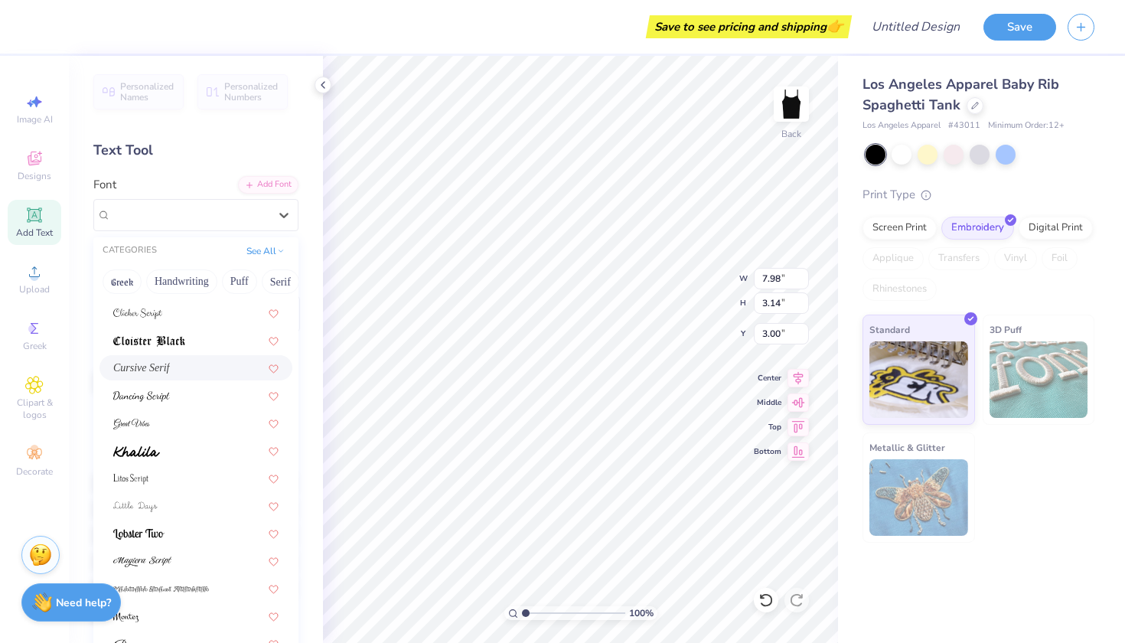
scroll to position [300, 0]
click at [161, 448] on div at bounding box center [195, 449] width 165 height 16
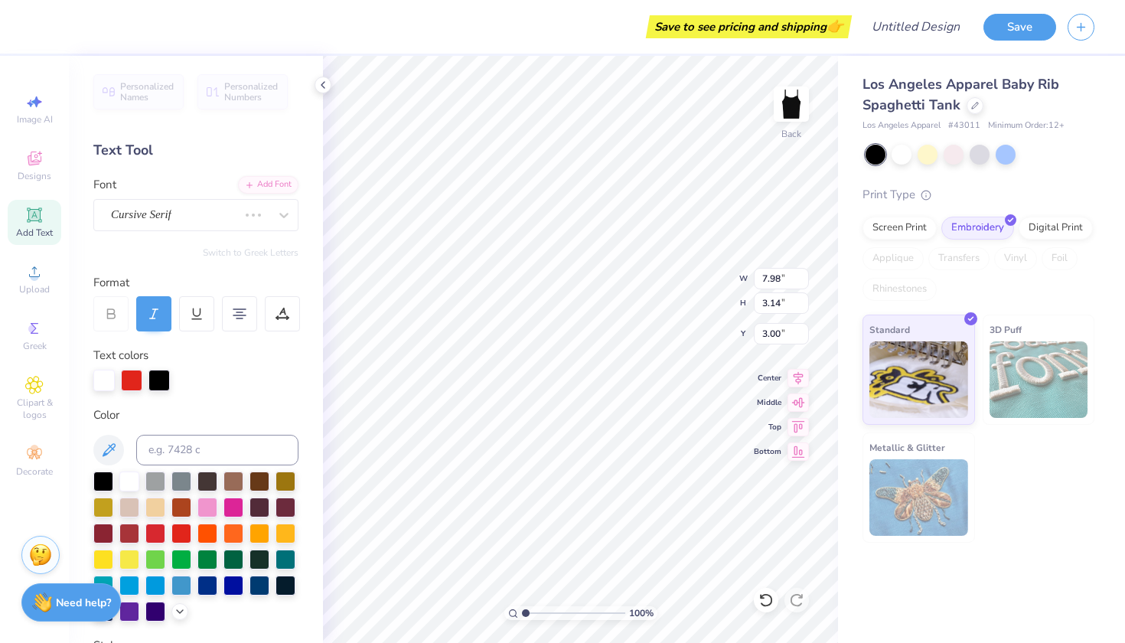
scroll to position [1, 2]
click at [210, 193] on div "Font Cursive Serif" at bounding box center [195, 203] width 205 height 55
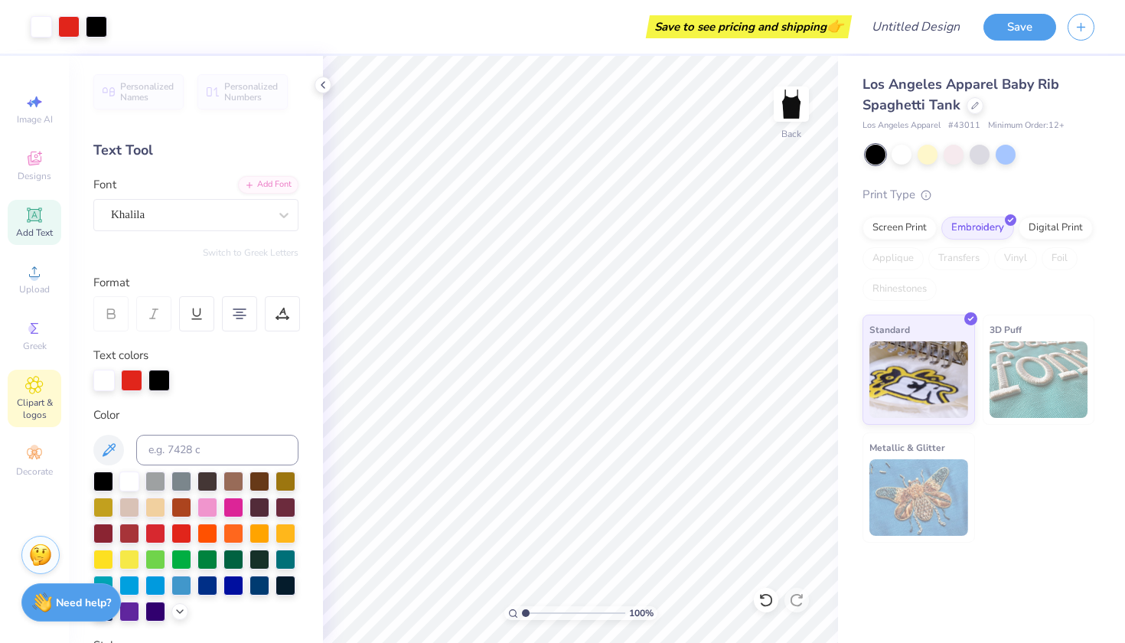
click at [29, 376] on icon at bounding box center [34, 385] width 18 height 18
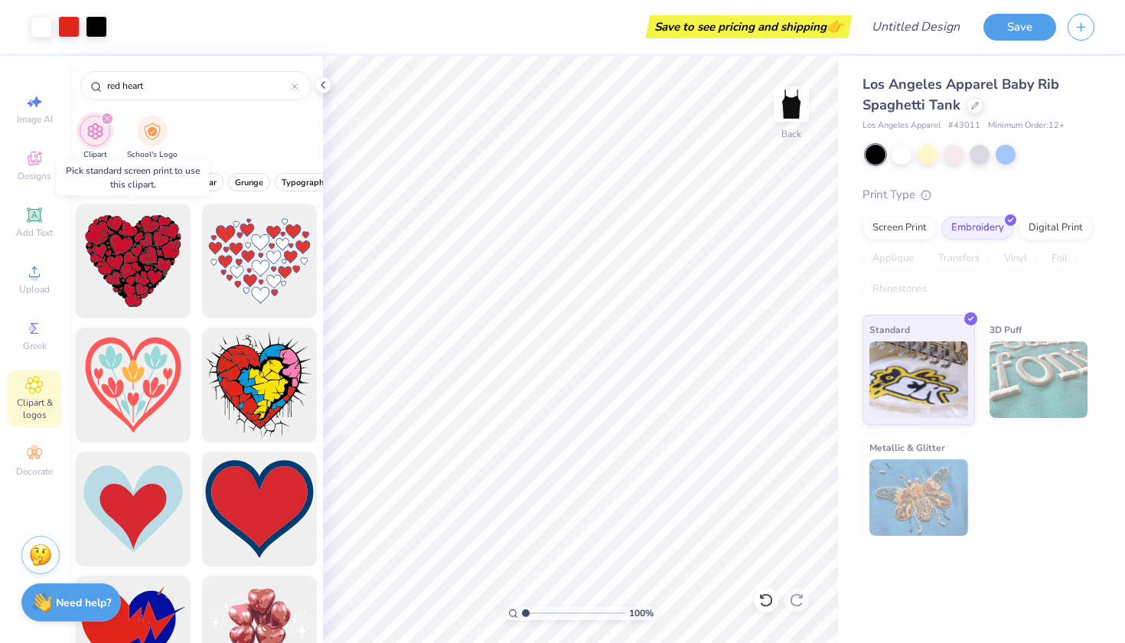
scroll to position [0, 0]
click at [26, 463] on div "Decorate" at bounding box center [35, 460] width 54 height 45
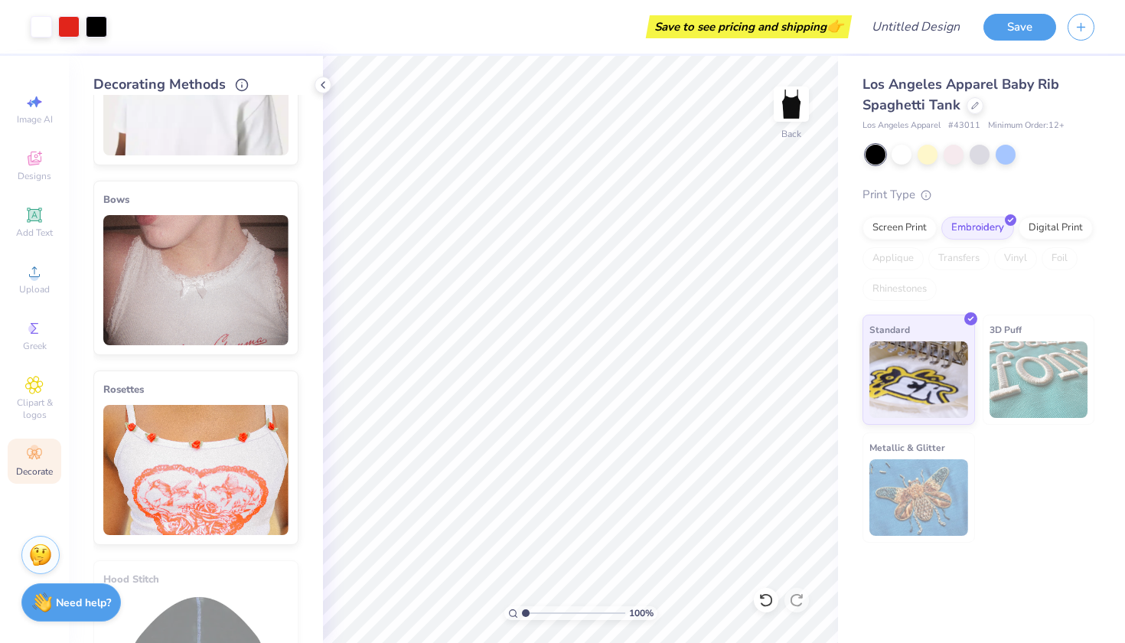
scroll to position [689, 0]
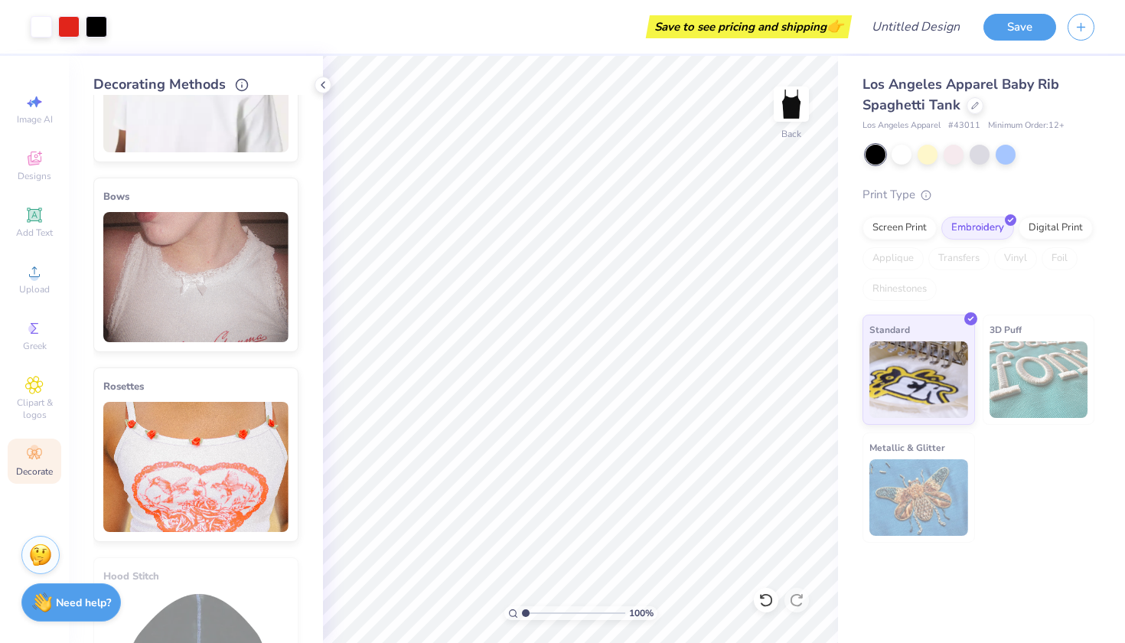
click at [207, 301] on img at bounding box center [195, 277] width 185 height 130
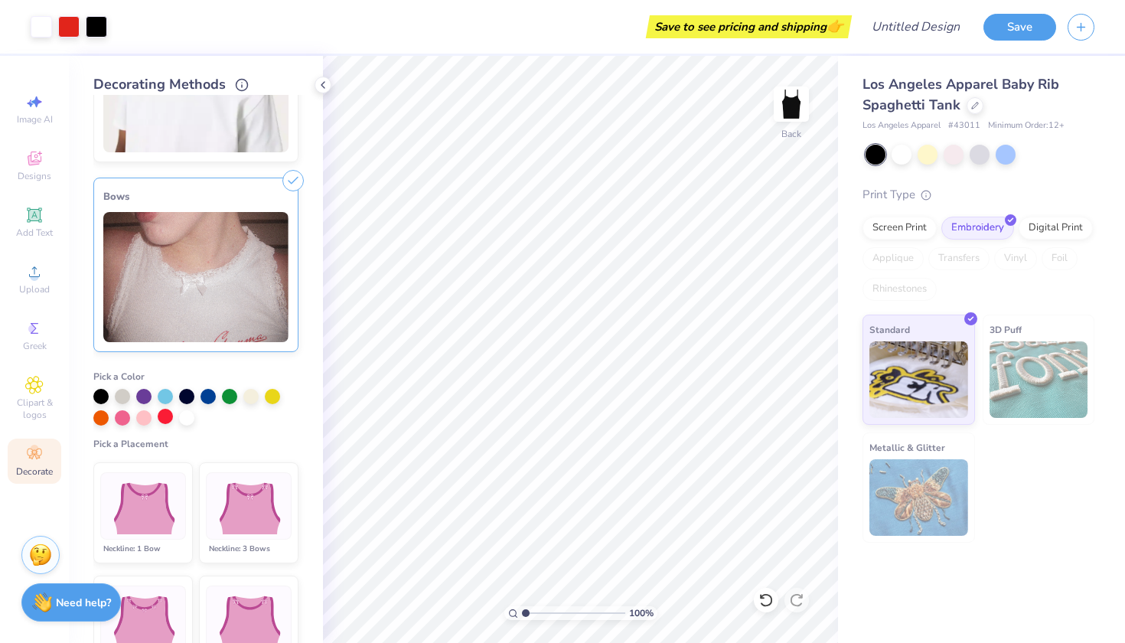
click at [164, 419] on div at bounding box center [165, 416] width 15 height 15
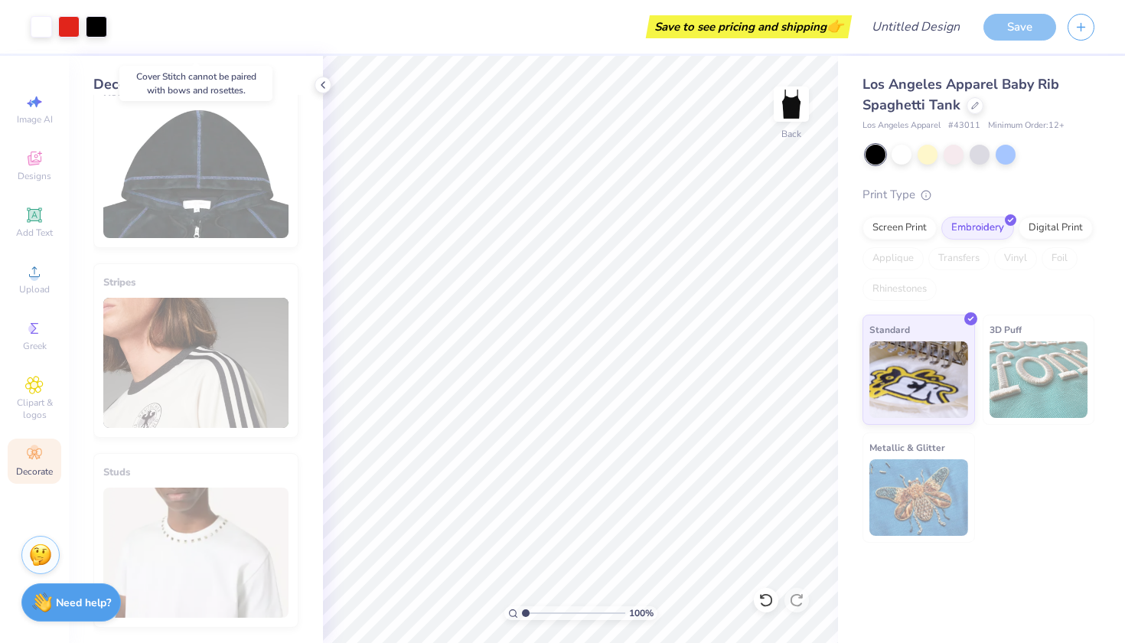
scroll to position [1123, 0]
